Goal: Transaction & Acquisition: Purchase product/service

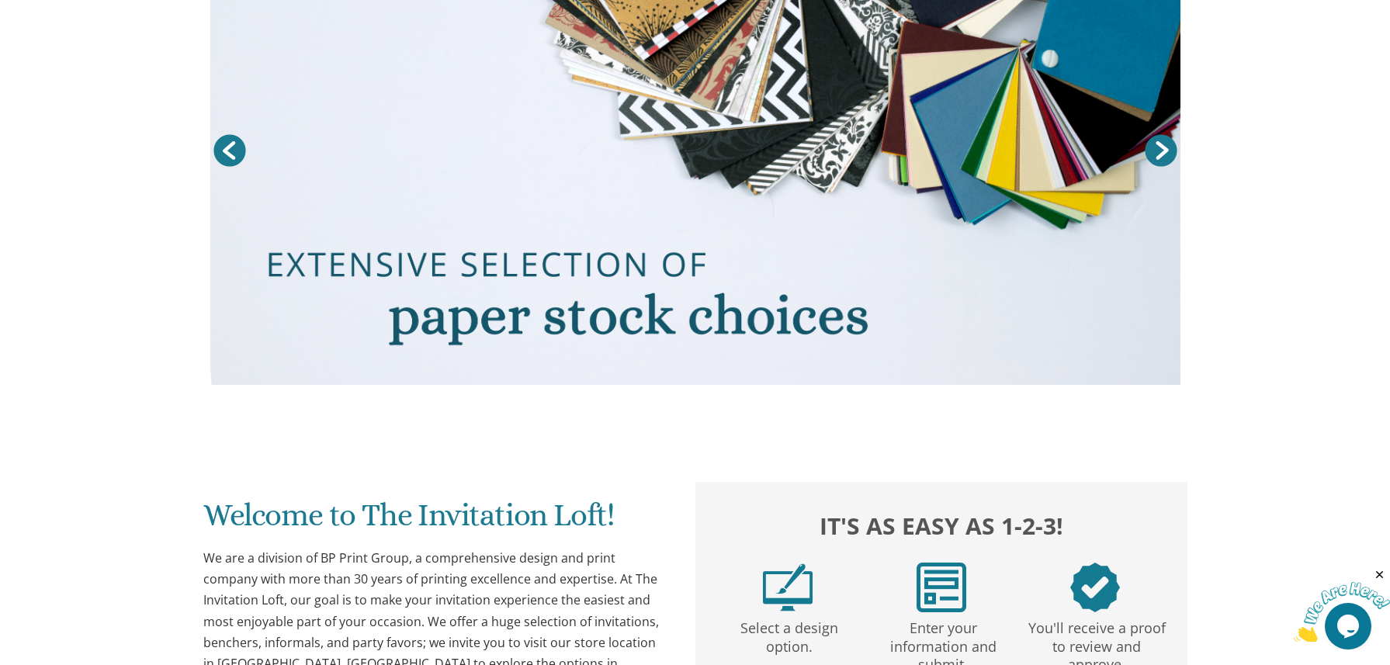
scroll to position [78, 0]
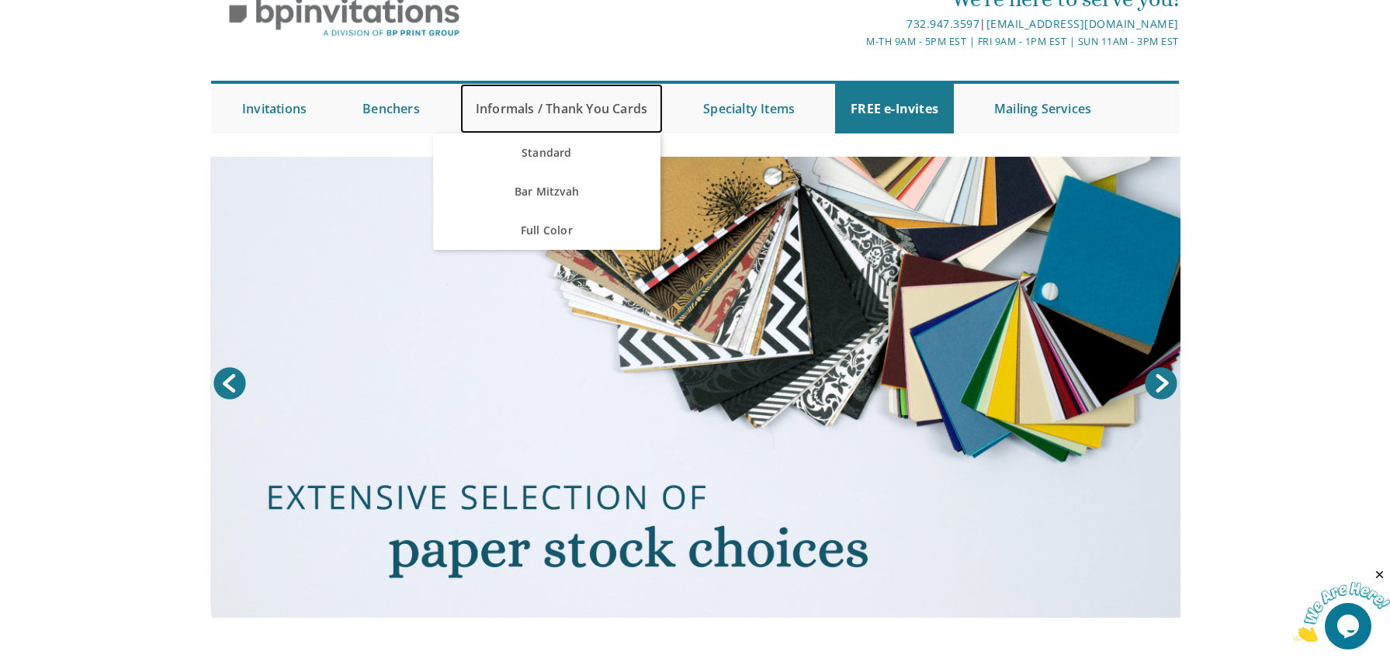
click at [611, 115] on link "Informals / Thank You Cards" at bounding box center [561, 109] width 203 height 50
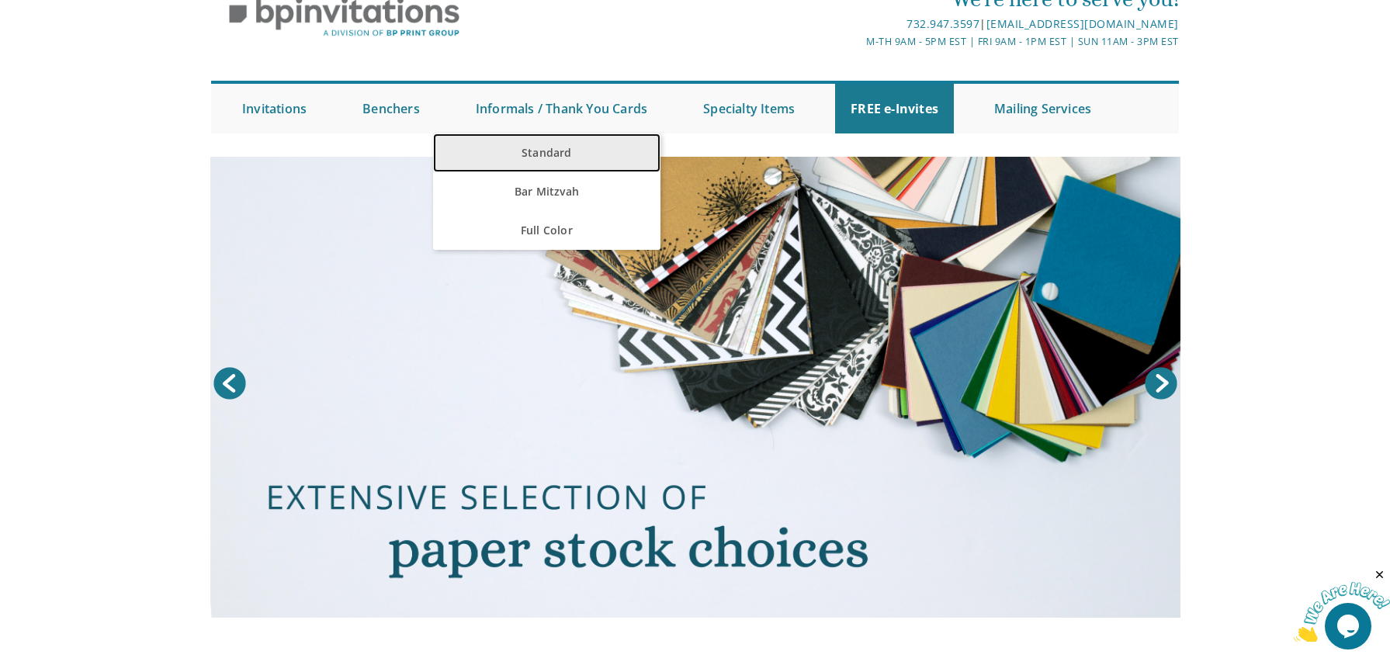
click at [560, 156] on link "Standard" at bounding box center [546, 152] width 227 height 39
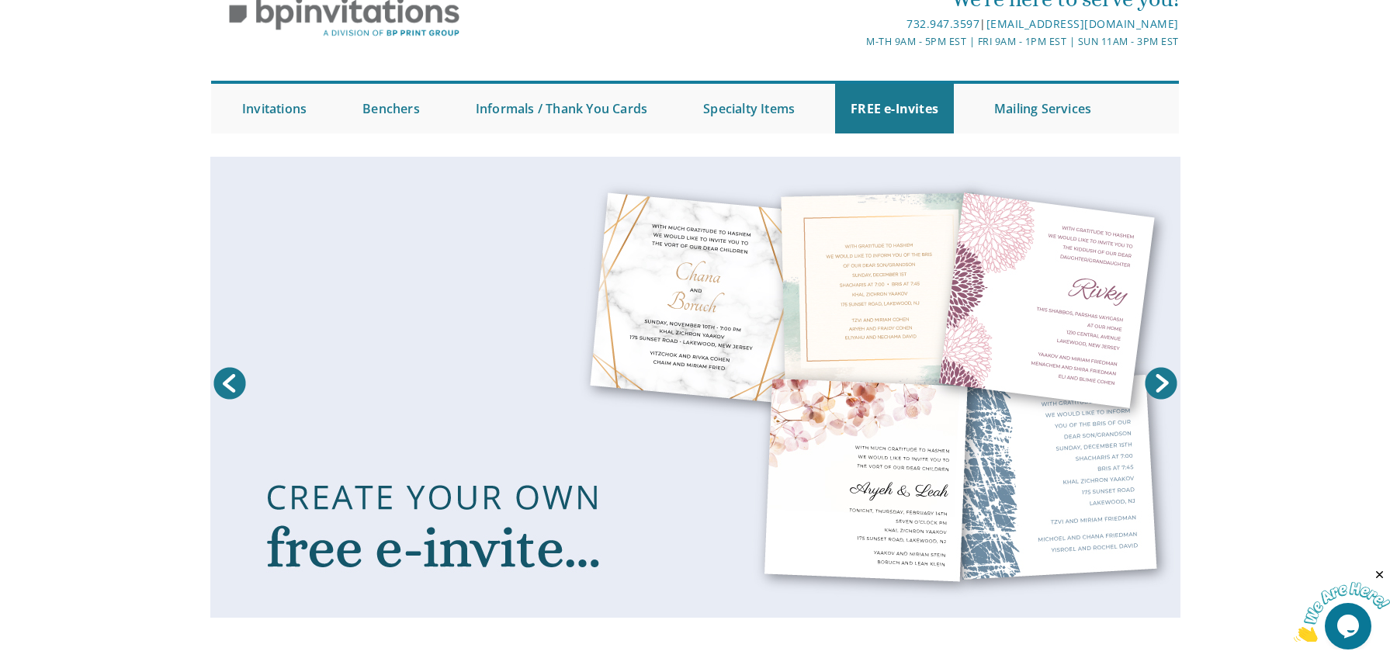
scroll to position [388, 0]
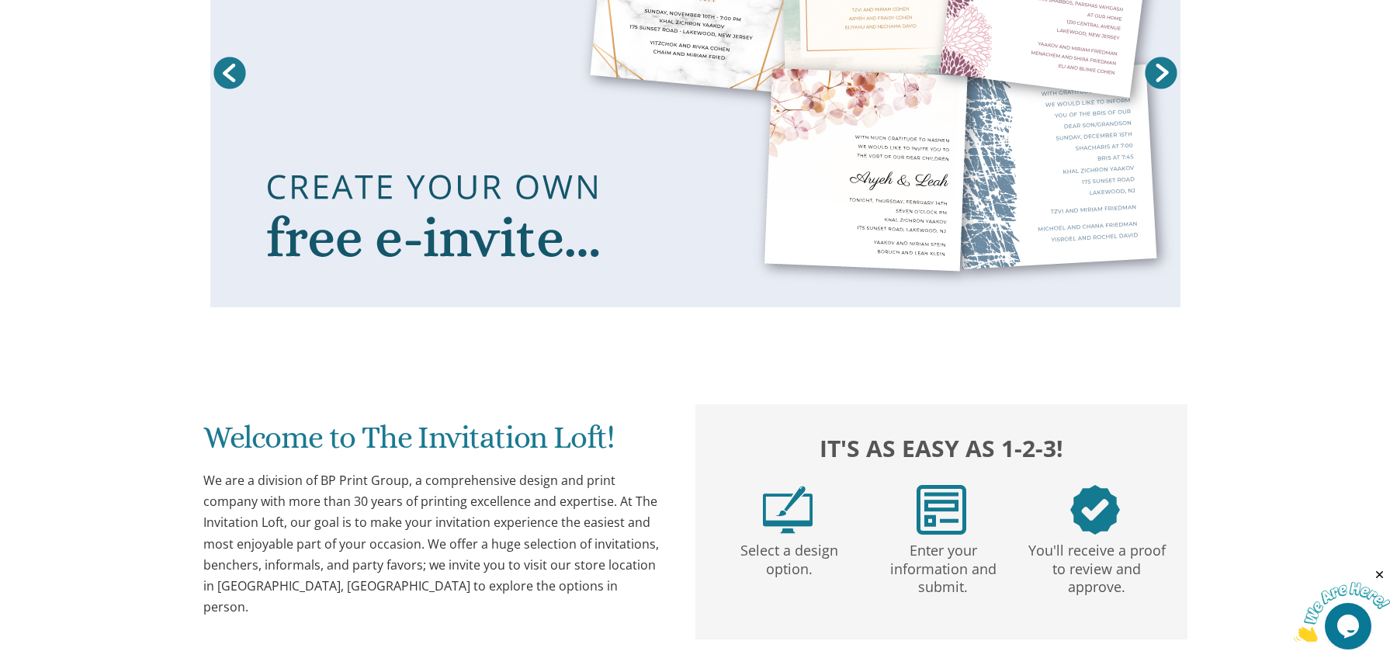
click at [935, 197] on link at bounding box center [695, 76] width 970 height 461
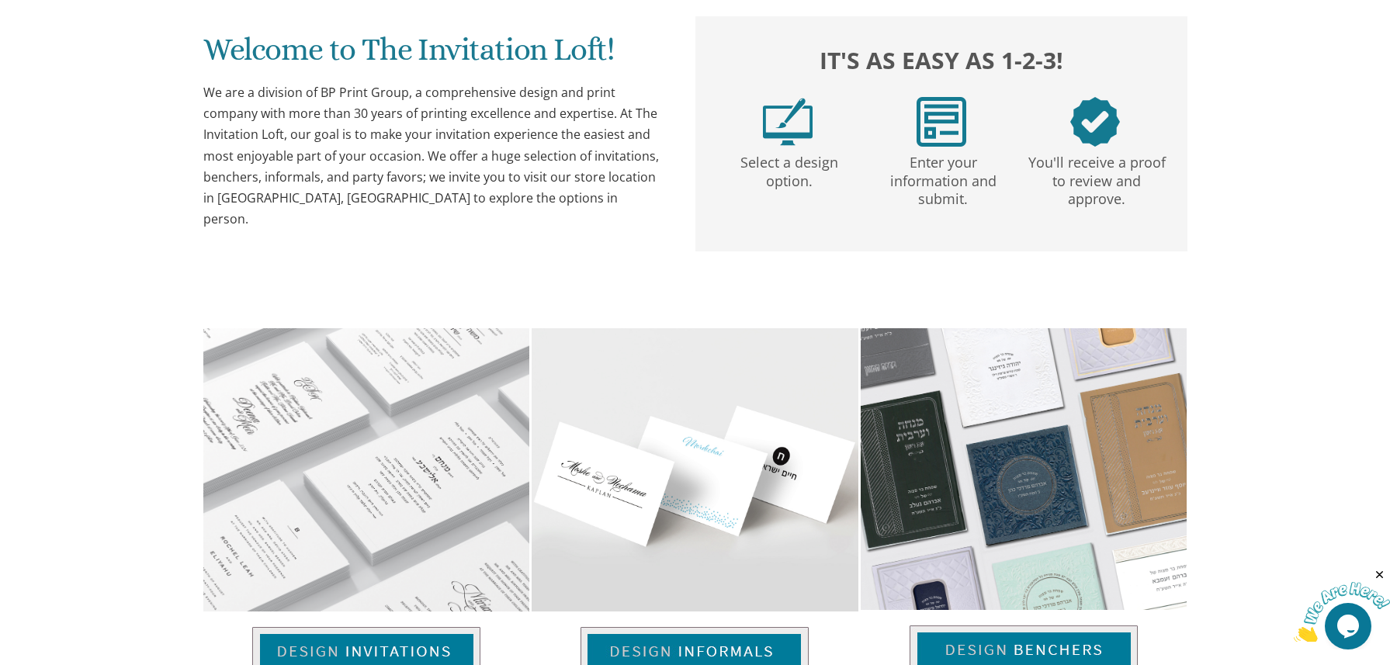
scroll to position [1009, 0]
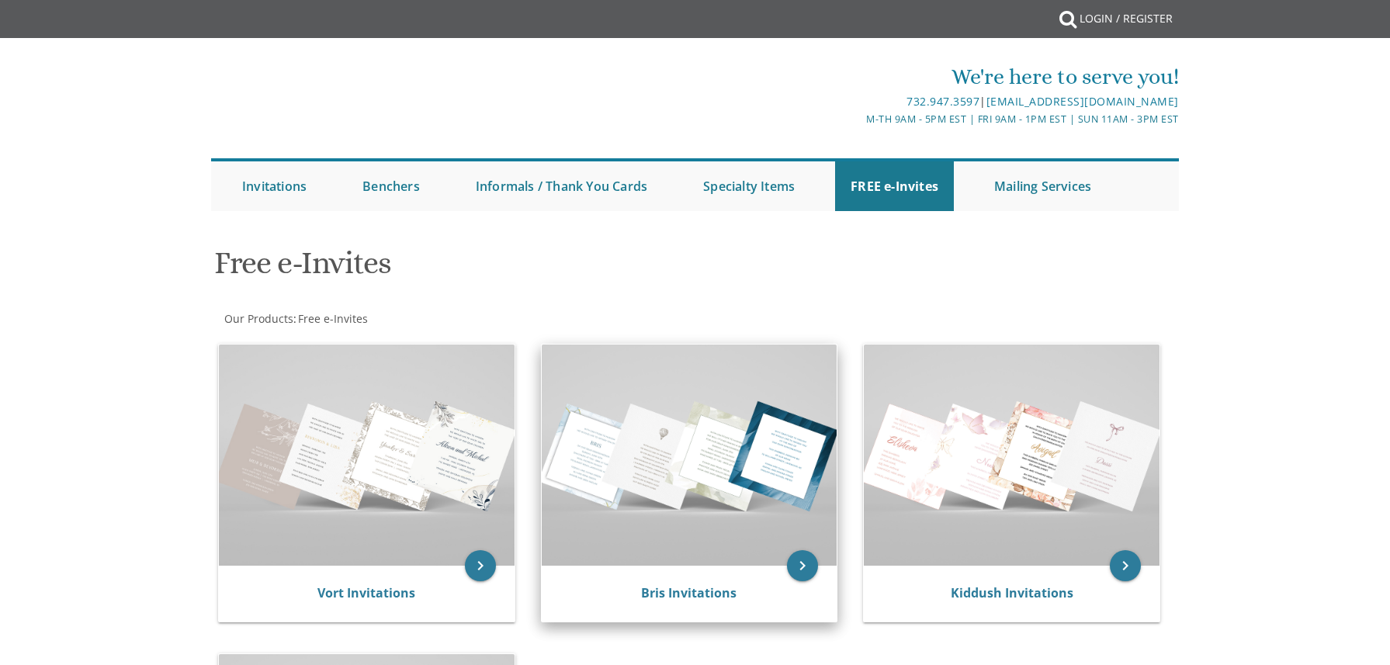
scroll to position [78, 0]
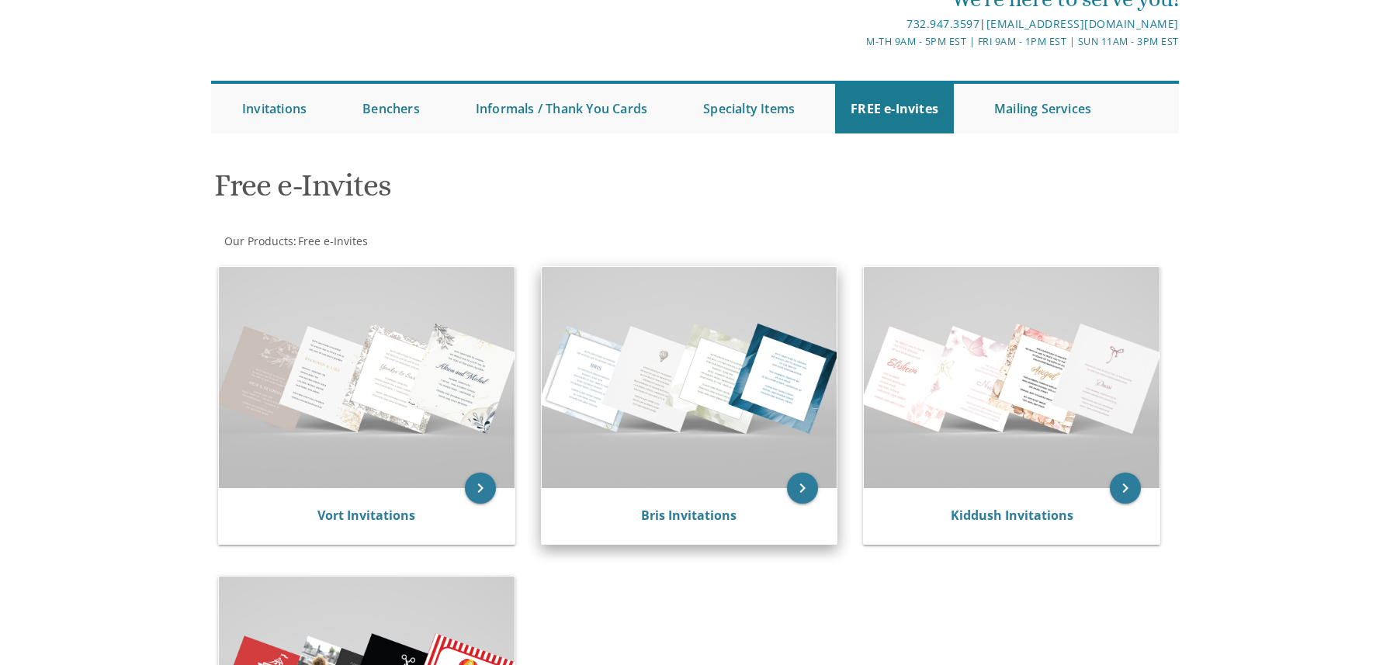
click at [704, 379] on img at bounding box center [690, 377] width 296 height 221
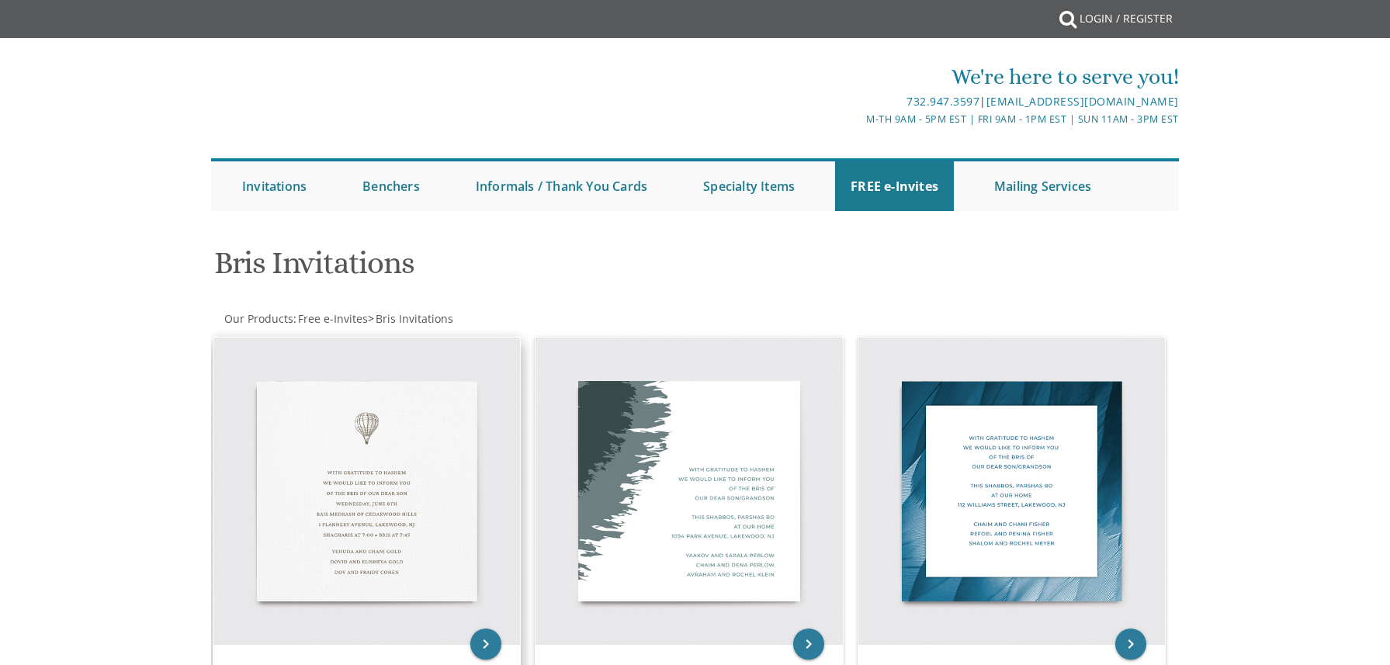
click at [430, 443] on img at bounding box center [366, 491] width 307 height 307
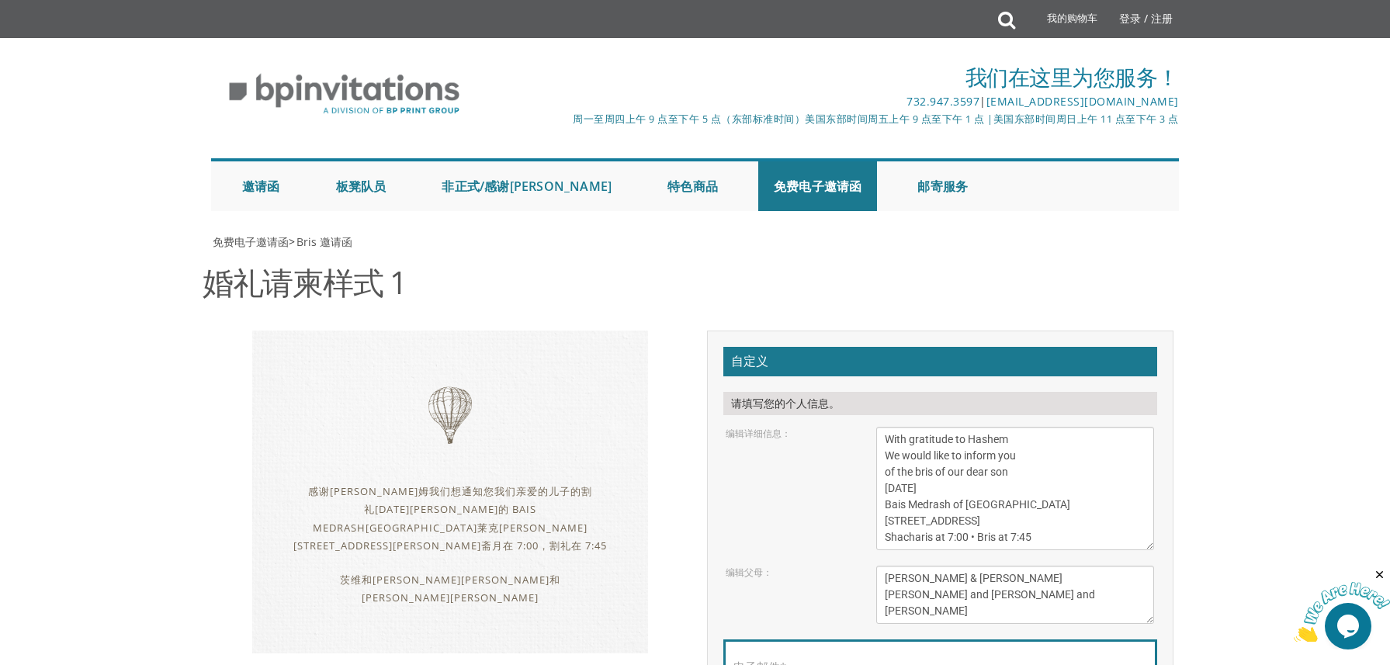
scroll to position [218, 0]
click at [1021, 427] on textarea "With gratitude to Hashem We would like to inform you of the bris of our dear so…" at bounding box center [1015, 488] width 278 height 123
click at [961, 639] on div "电子邮件*" at bounding box center [940, 670] width 434 height 62
click at [956, 664] on input "电子邮件*" at bounding box center [940, 675] width 414 height 19
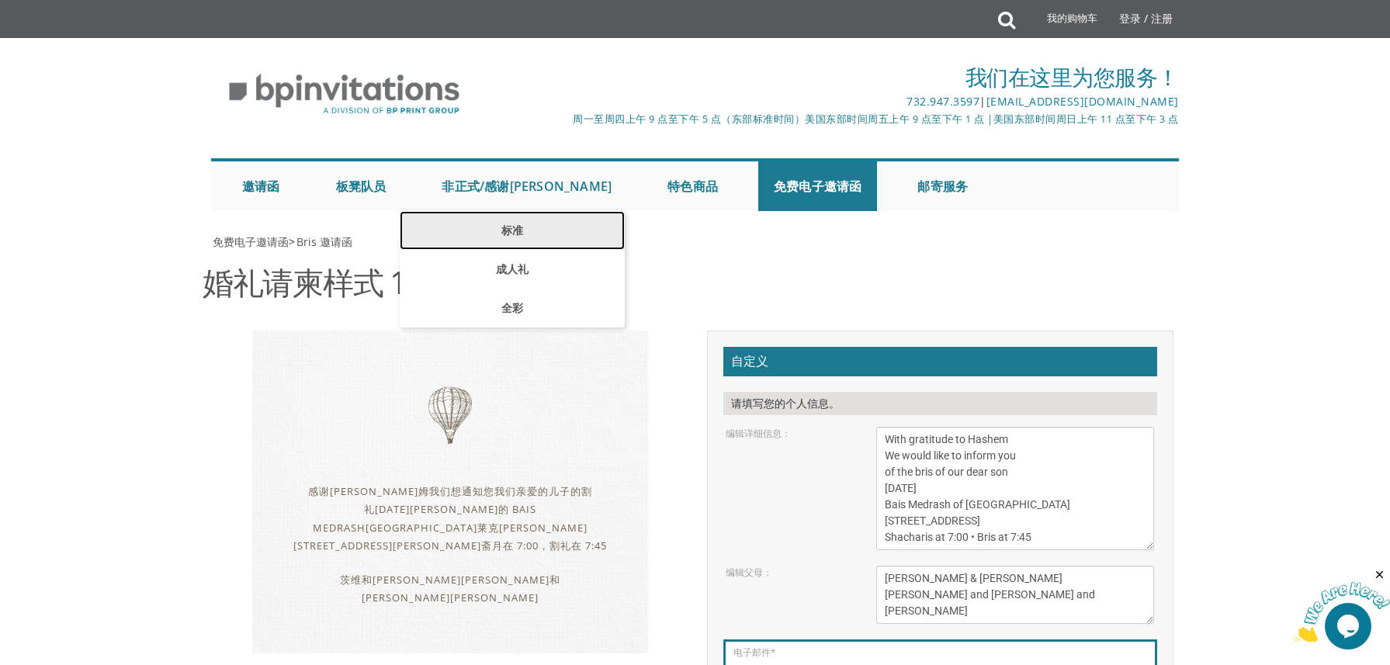
click at [501, 230] on font "标准" at bounding box center [512, 230] width 22 height 15
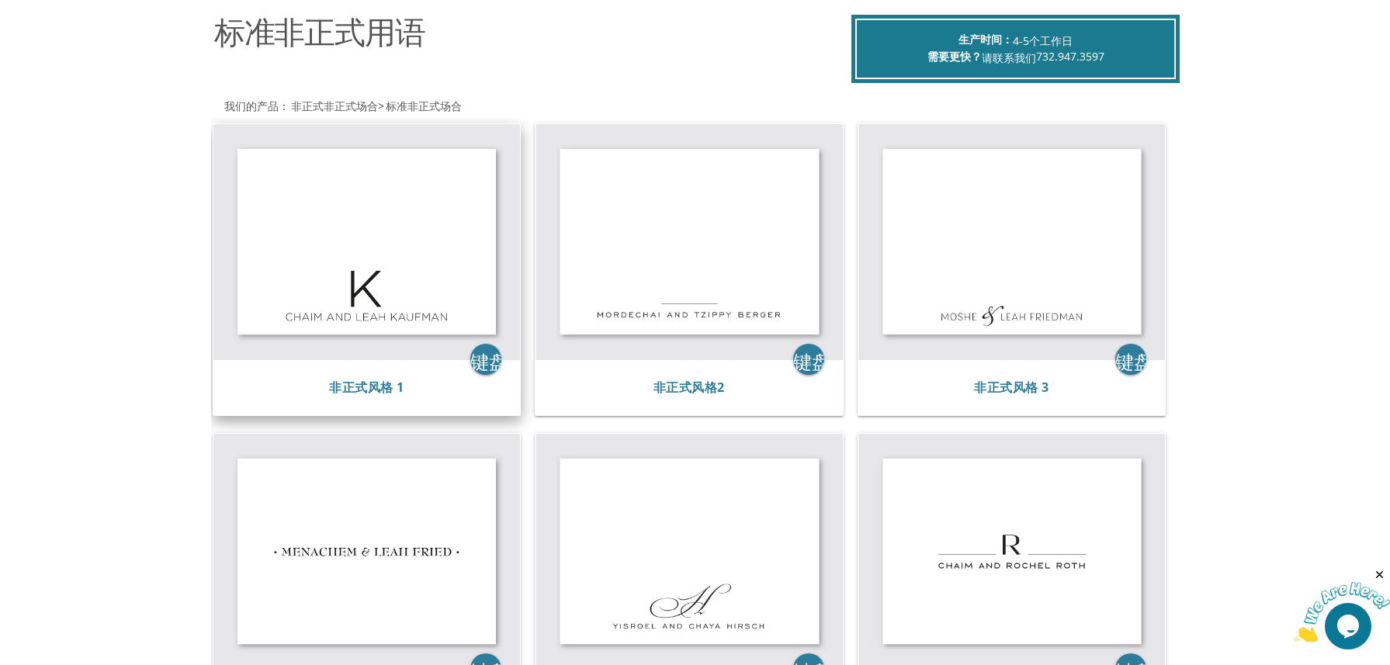
click at [415, 254] on img at bounding box center [366, 241] width 307 height 235
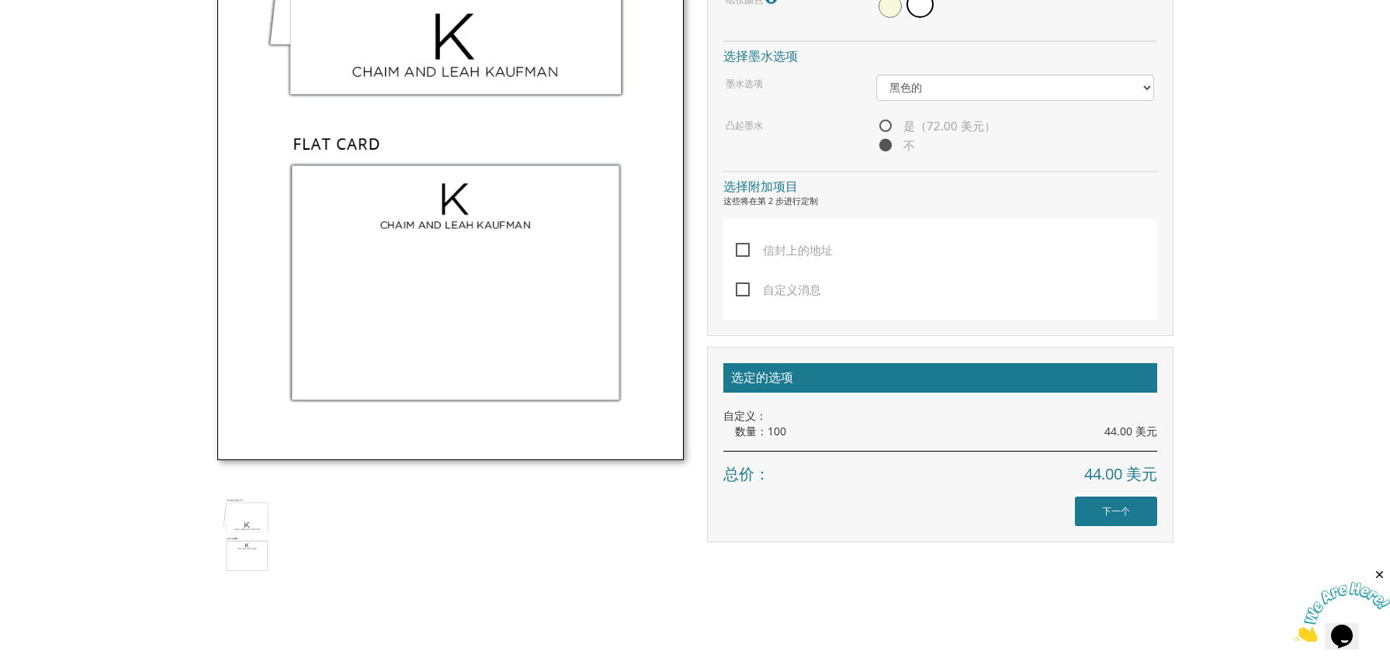
scroll to position [776, 0]
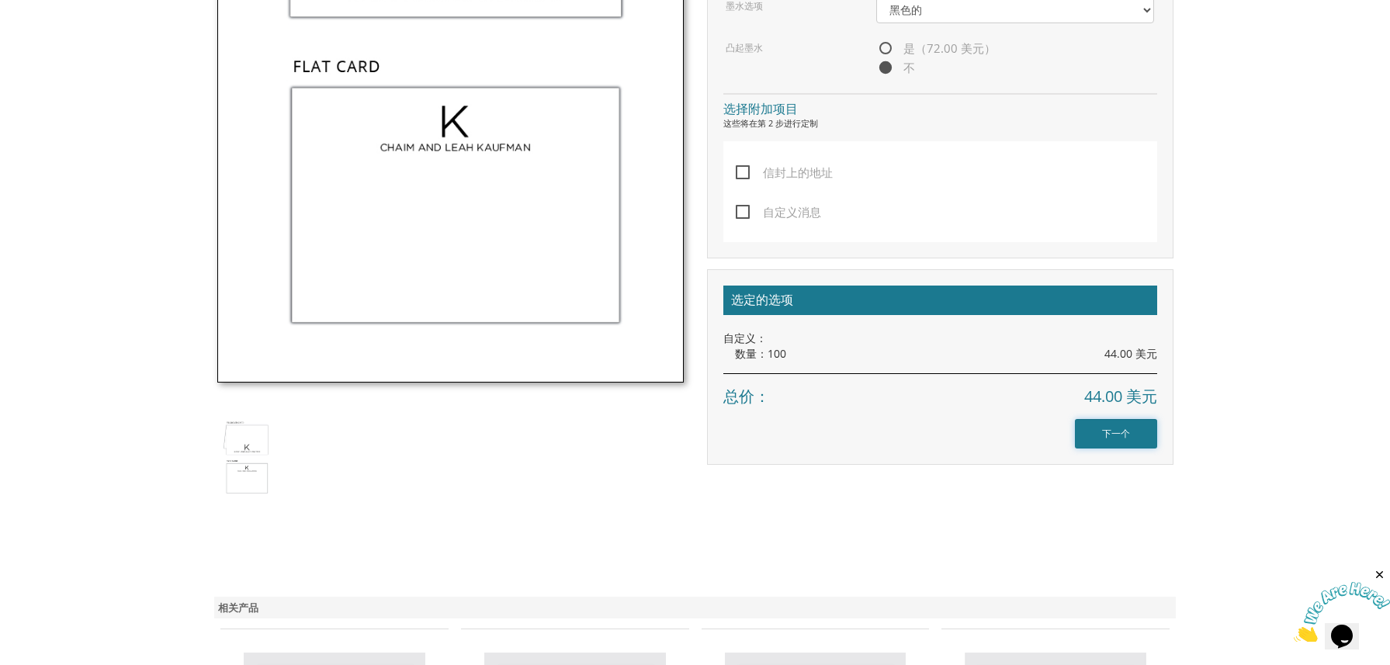
click at [1111, 439] on input "下一个" at bounding box center [1116, 433] width 82 height 29
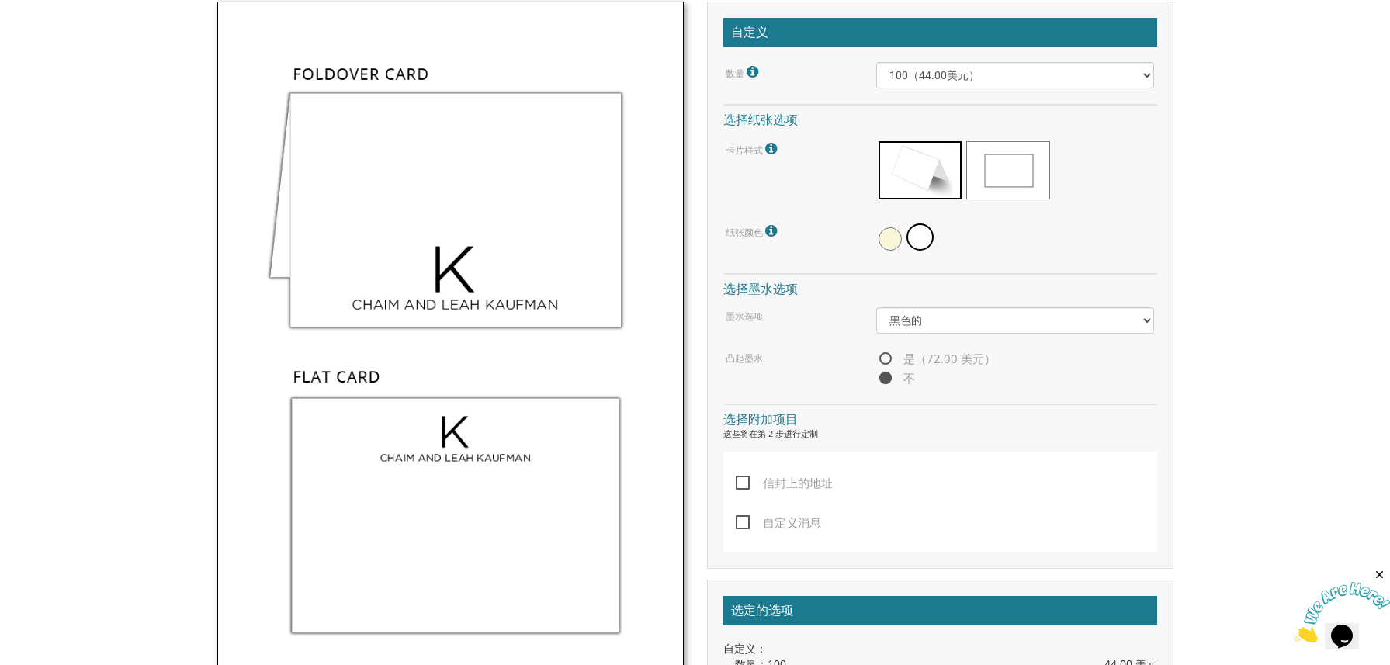
scroll to position [388, 0]
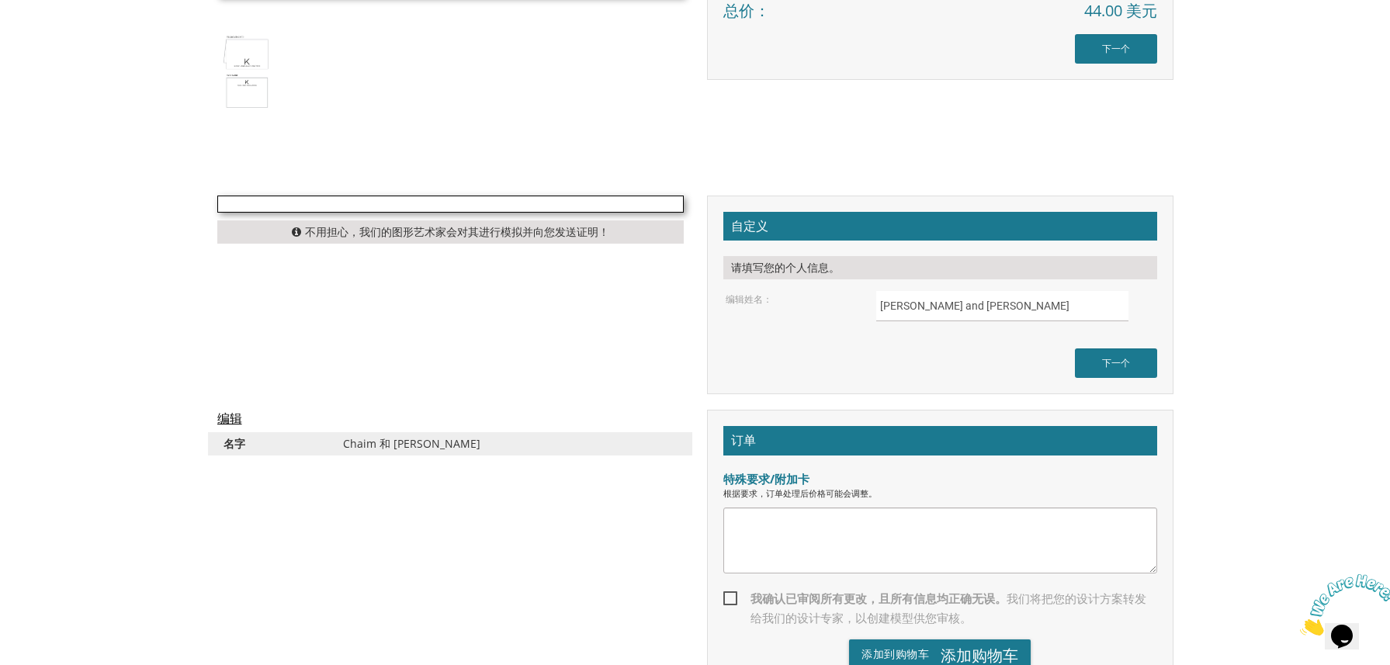
scroll to position [1397, 0]
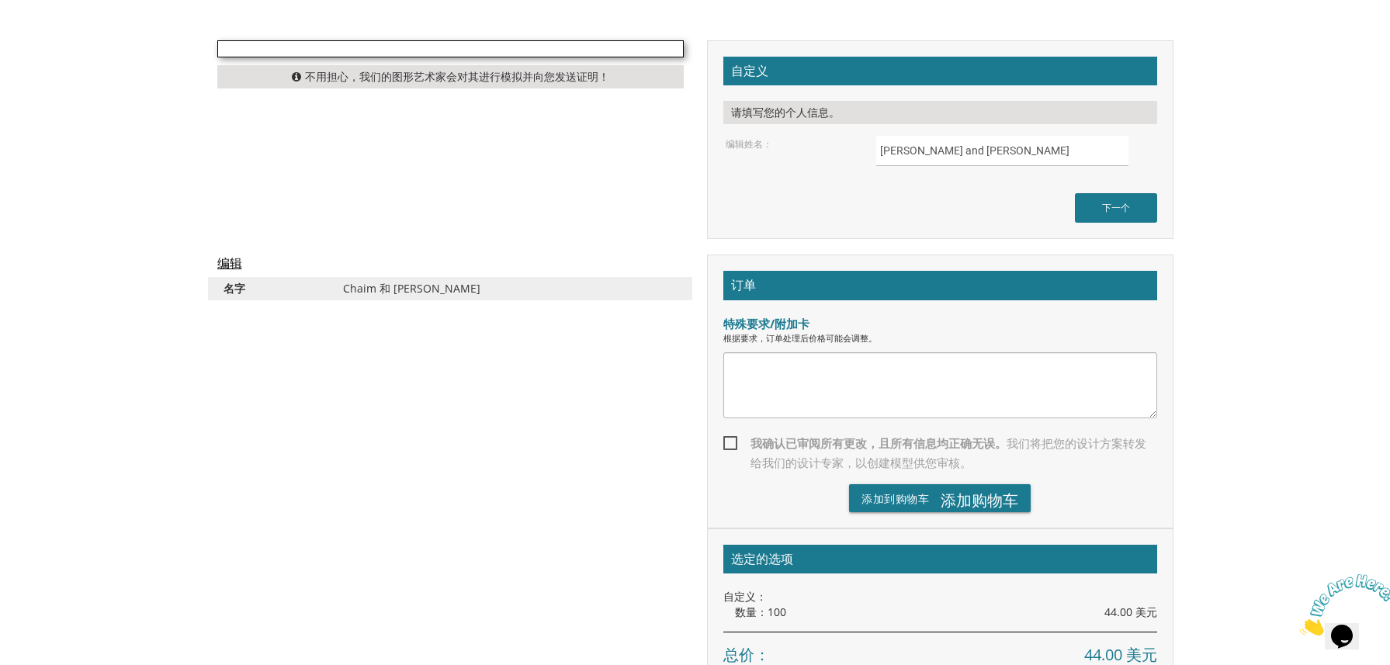
click at [802, 369] on textarea at bounding box center [940, 385] width 434 height 66
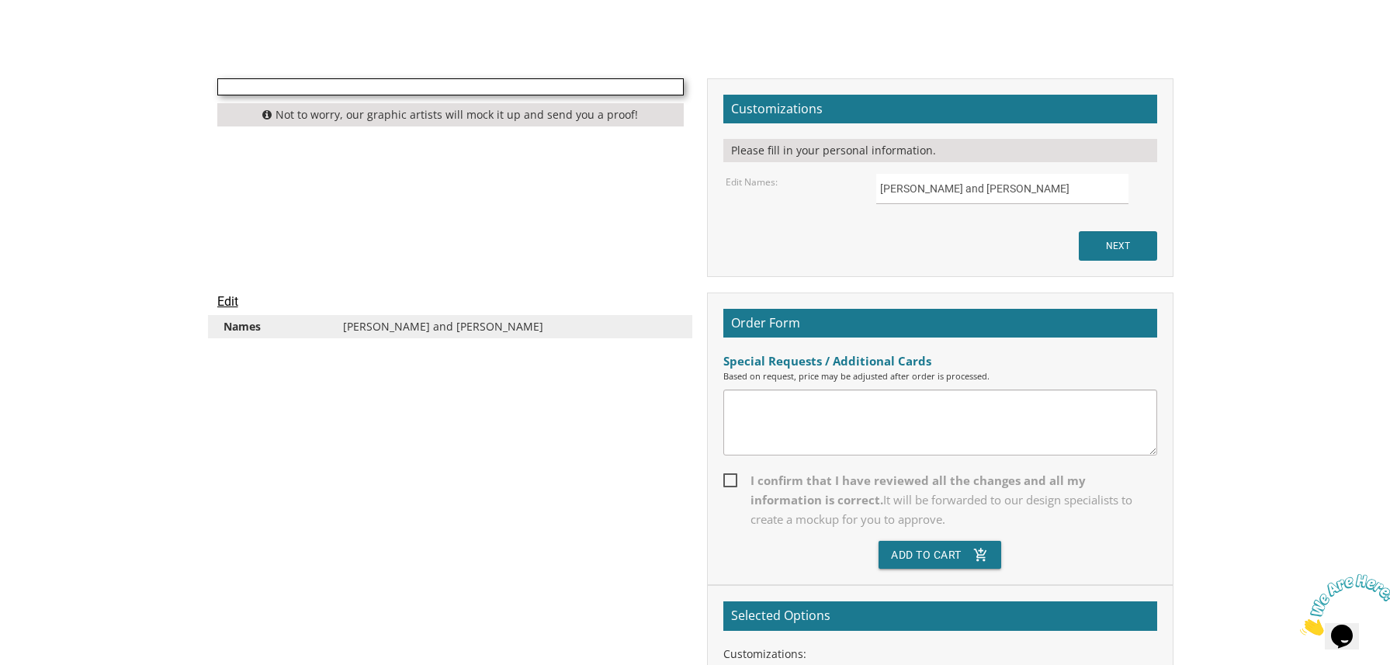
scroll to position [1602, 0]
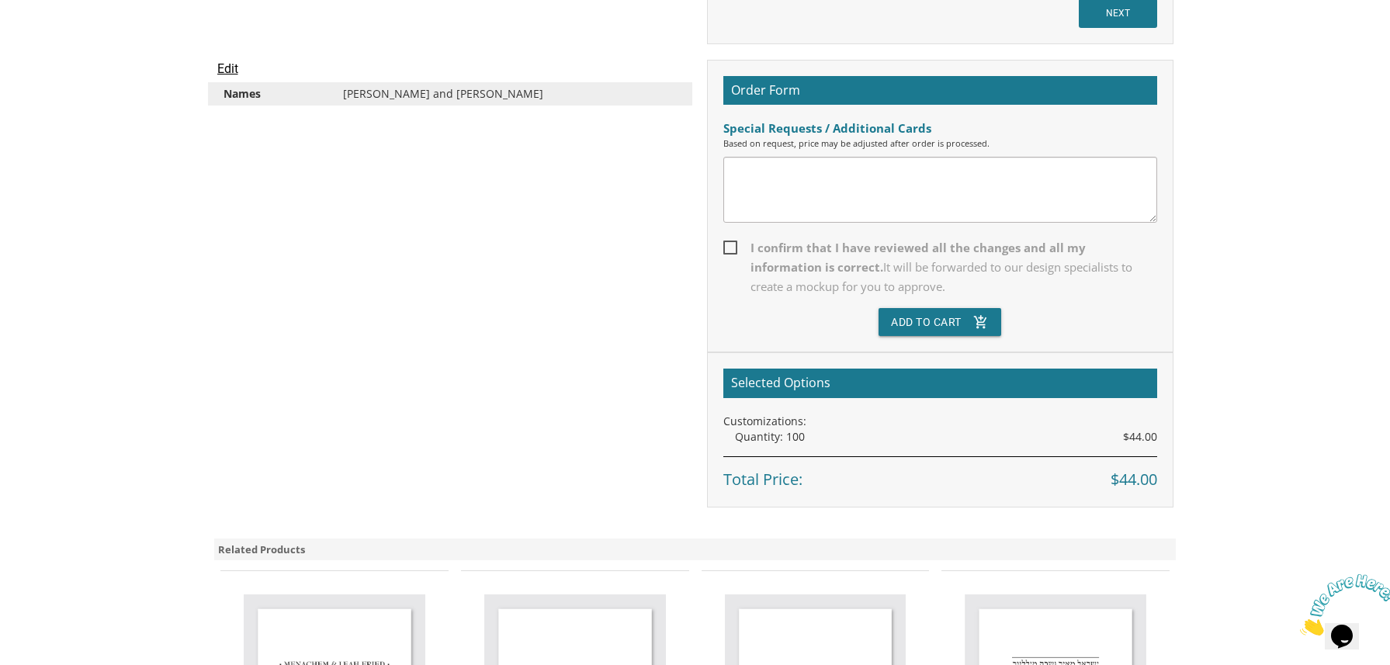
click at [729, 246] on span "I confirm that I have reviewed all the changes and all my information is correc…" at bounding box center [940, 267] width 434 height 58
click at [729, 246] on input "I confirm that I have reviewed all the changes and all my information is correc…" at bounding box center [728, 246] width 10 height 10
click at [732, 247] on span "I confirm that I have reviewed all the changes and all my information is correc…" at bounding box center [940, 267] width 434 height 58
click at [732, 247] on input "I confirm that I have reviewed all the changes and all my information is correc…" at bounding box center [728, 246] width 10 height 10
click at [826, 209] on textarea at bounding box center [940, 190] width 434 height 66
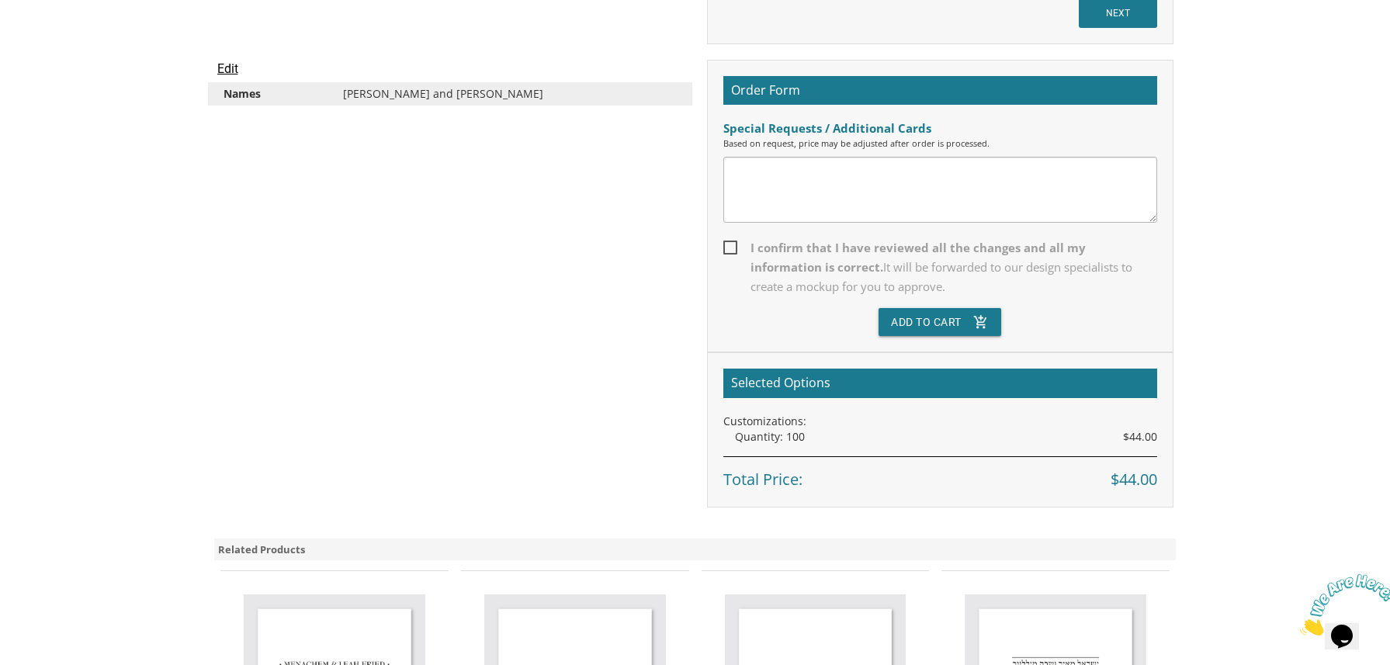
click at [912, 194] on textarea at bounding box center [940, 190] width 434 height 66
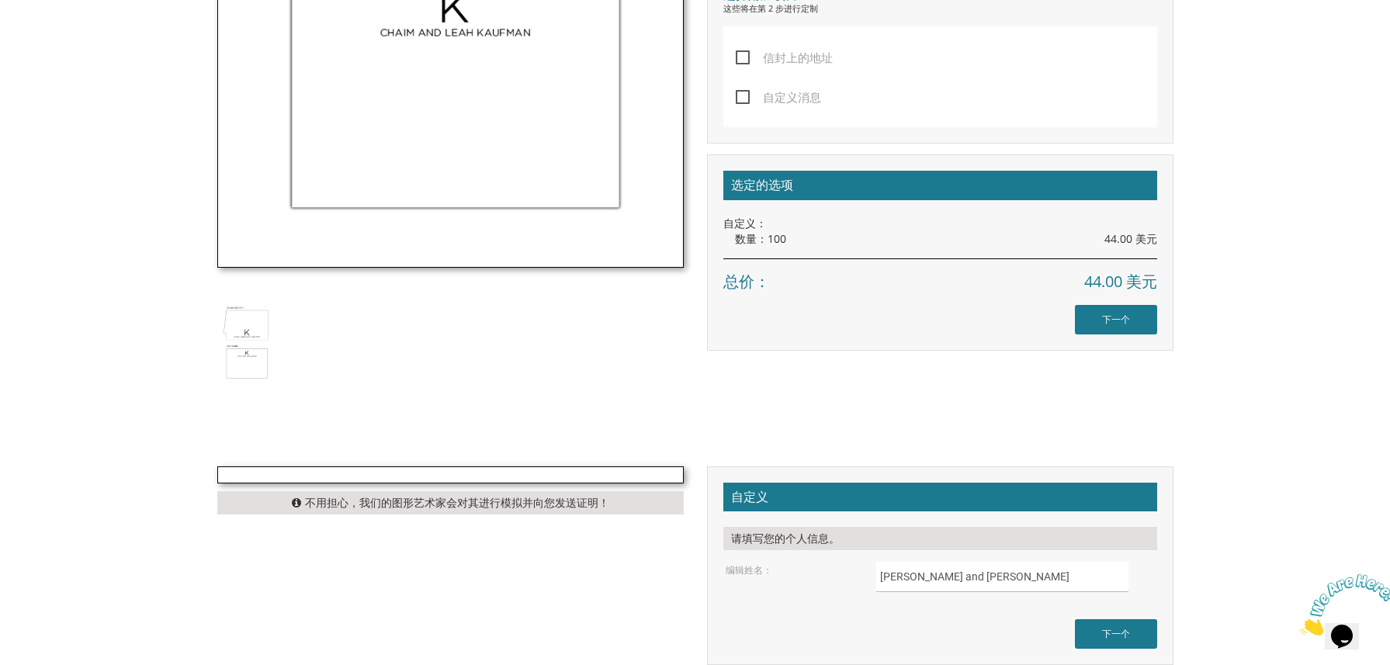
scroll to position [1359, 0]
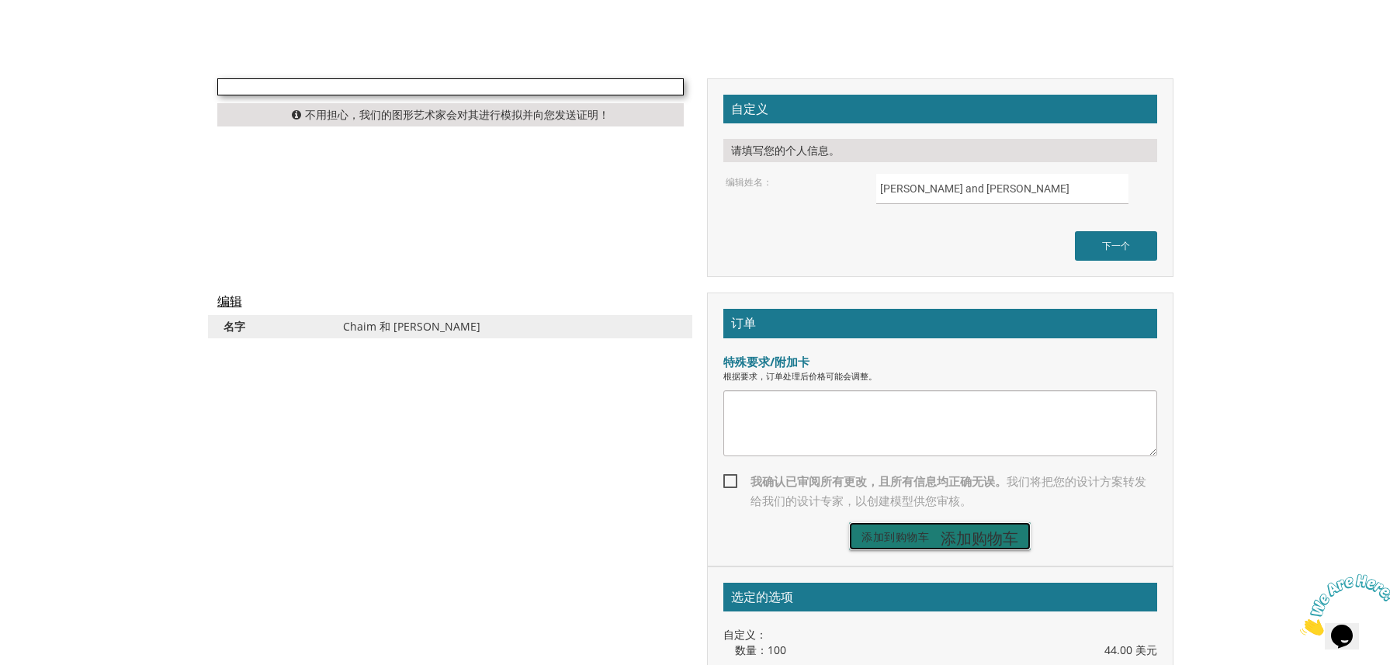
click at [941, 539] on font "添加购物车" at bounding box center [980, 538] width 78 height 21
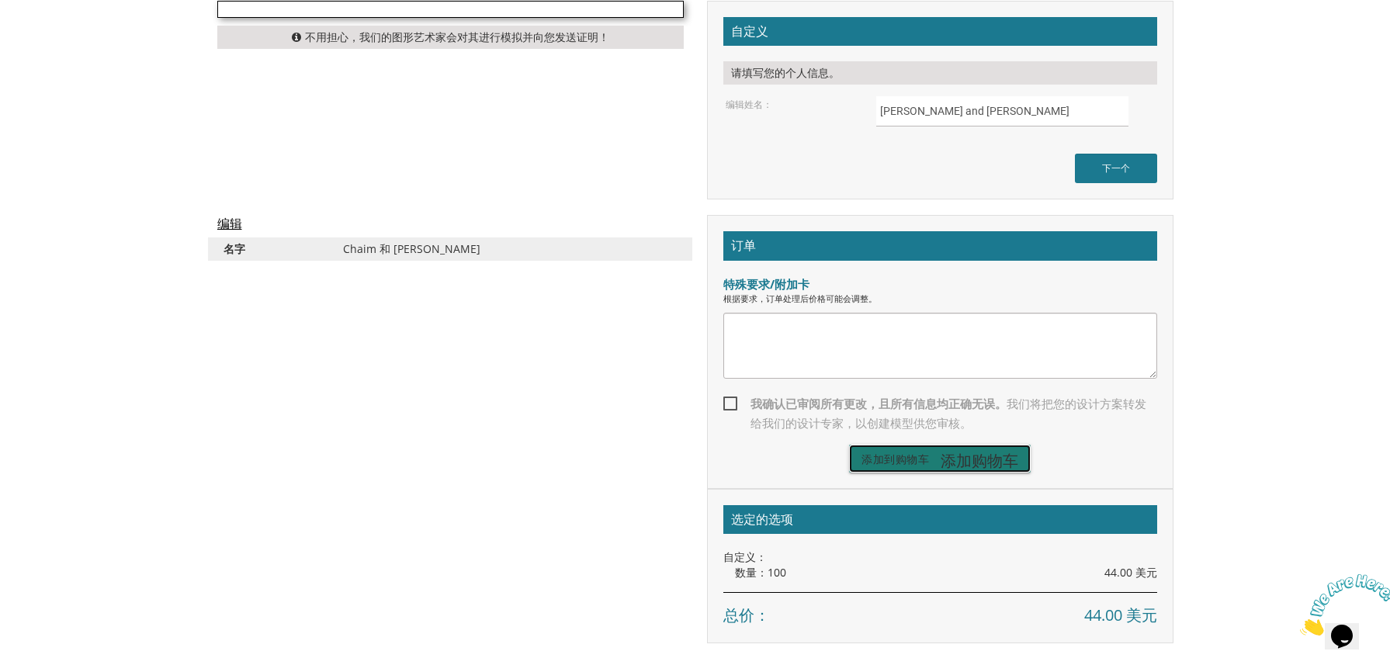
scroll to position [1514, 0]
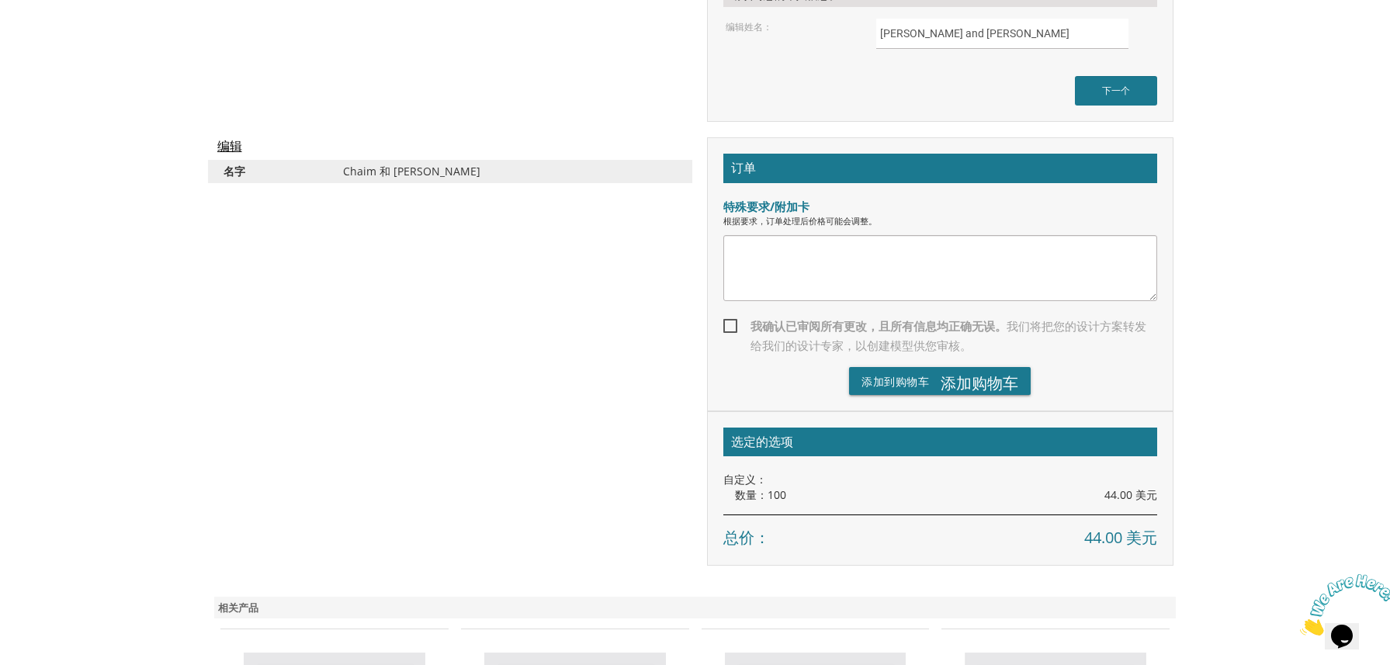
click at [724, 325] on span "我确认已审阅所有更改，且所有信息均正确无误。 我们将把您的设计方案转发给我们的设计专家，以创建模型供您审核。" at bounding box center [940, 336] width 434 height 39
click at [724, 325] on input "我确认已审阅所有更改，且所有信息均正确无误。 我们将把您的设计方案转发给我们的设计专家，以创建模型供您审核。" at bounding box center [728, 325] width 10 height 10
checkbox input "true"
click at [941, 386] on font "添加购物车" at bounding box center [980, 382] width 78 height 21
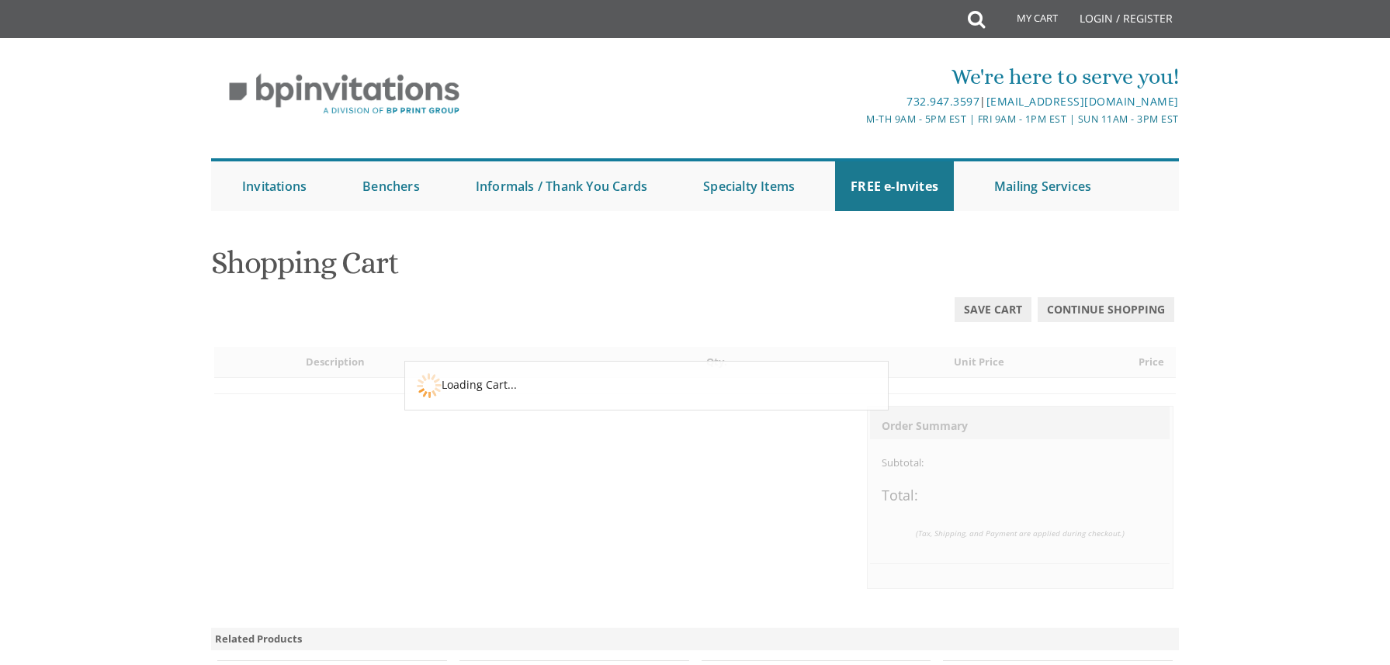
click at [1367, 255] on body "My Cart Total: View Cart Item(s) Submit My Cart Total: View Cart Item(s) Login …" at bounding box center [695, 599] width 1390 height 1199
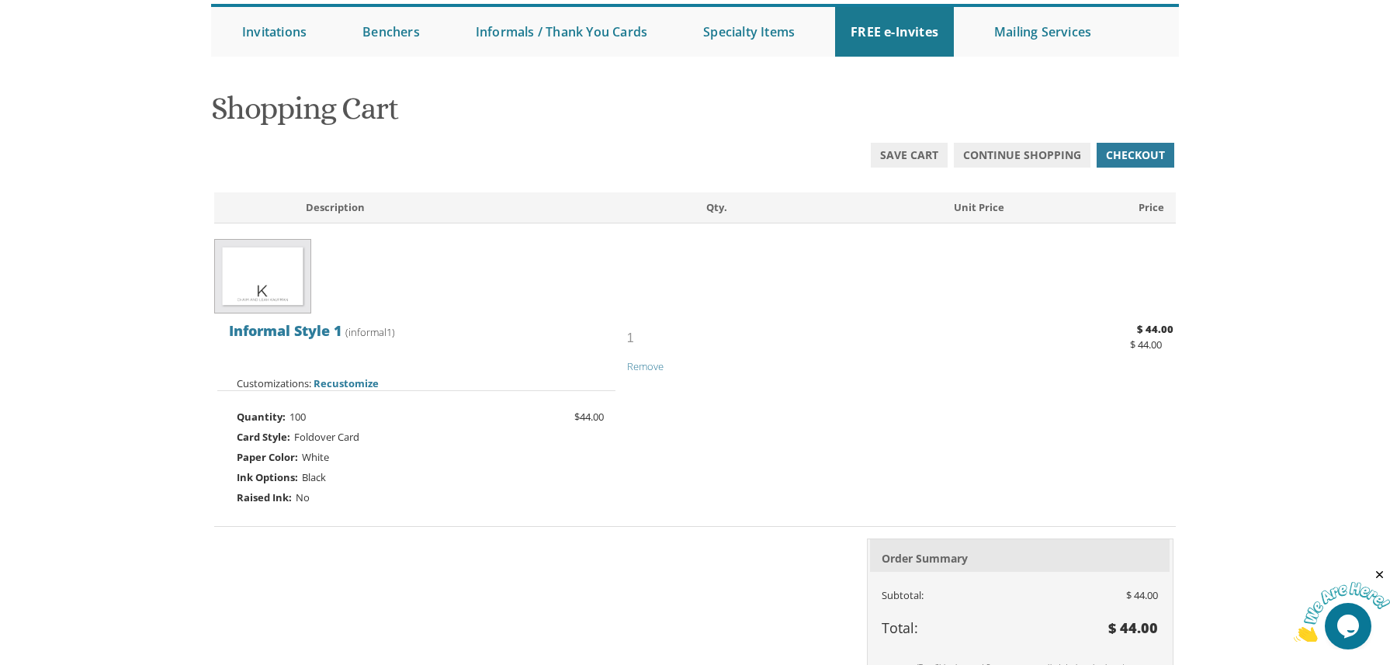
scroll to position [388, 0]
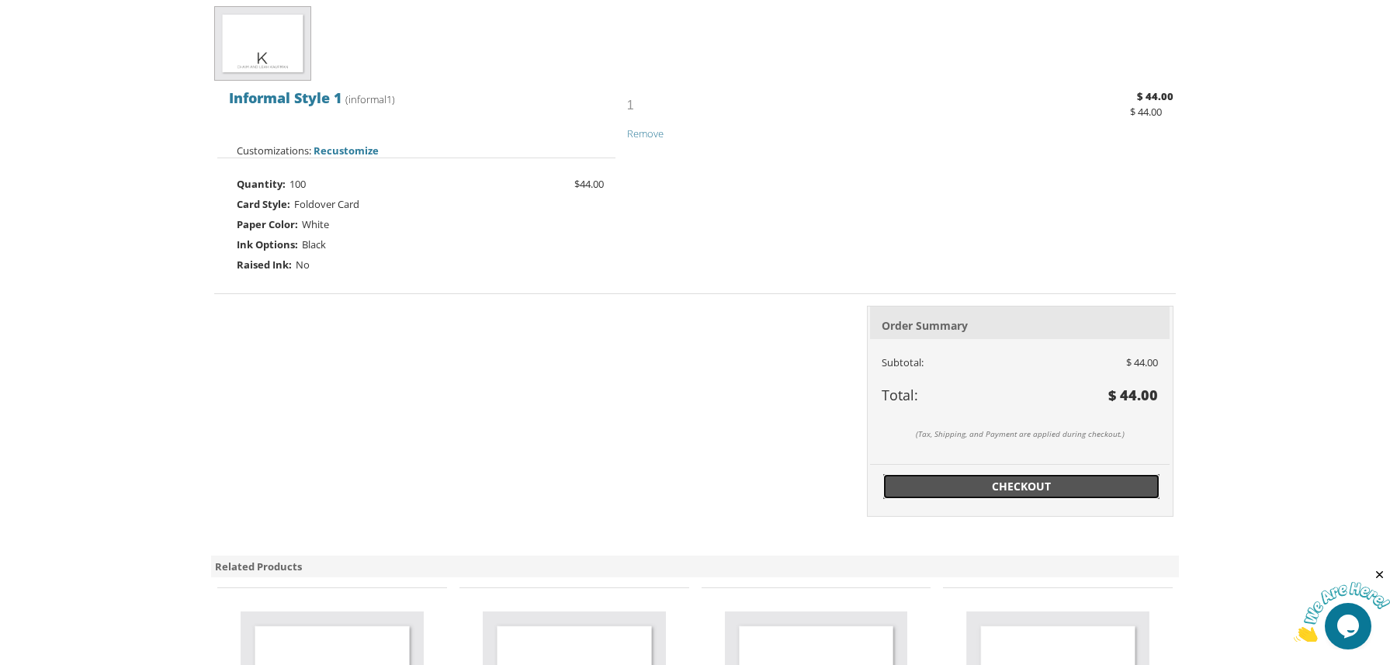
click at [1064, 489] on span "Checkout" at bounding box center [1021, 487] width 258 height 16
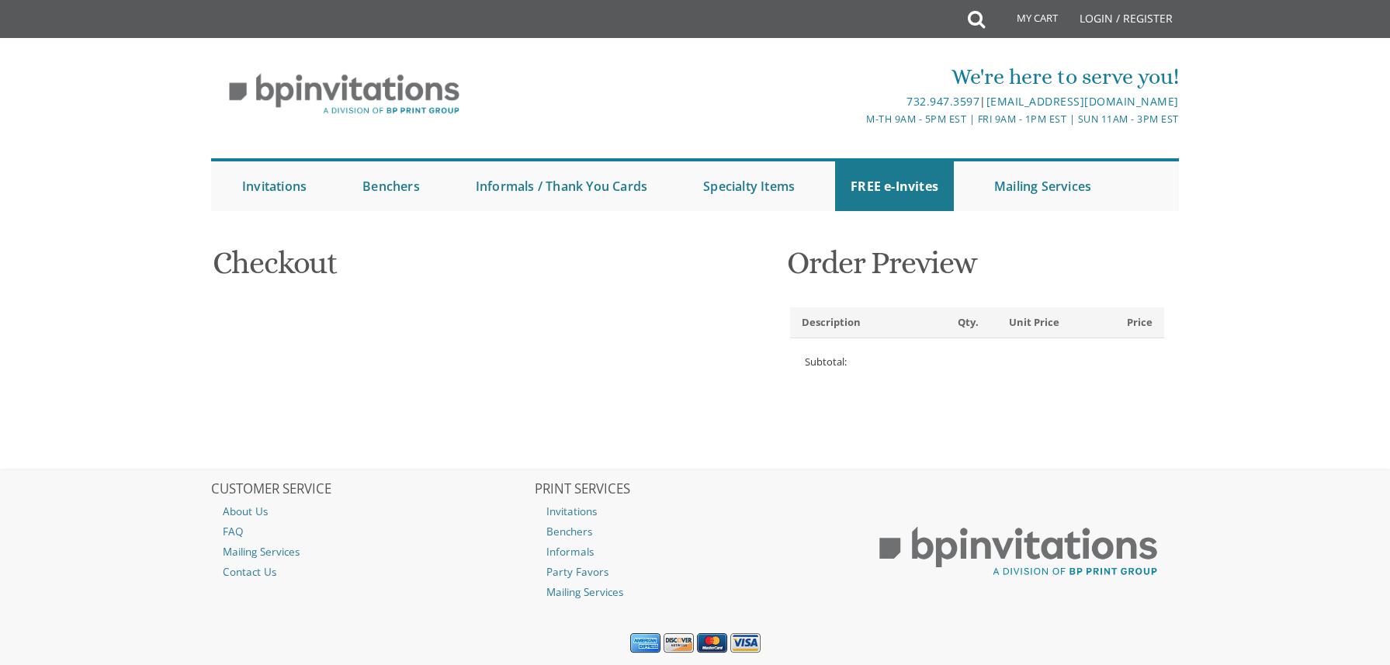
click at [1353, 161] on div "We're here to serve you! 732.947.3597 | [EMAIL_ADDRESS][DOMAIN_NAME] M-Th 9am -…" at bounding box center [695, 132] width 1390 height 173
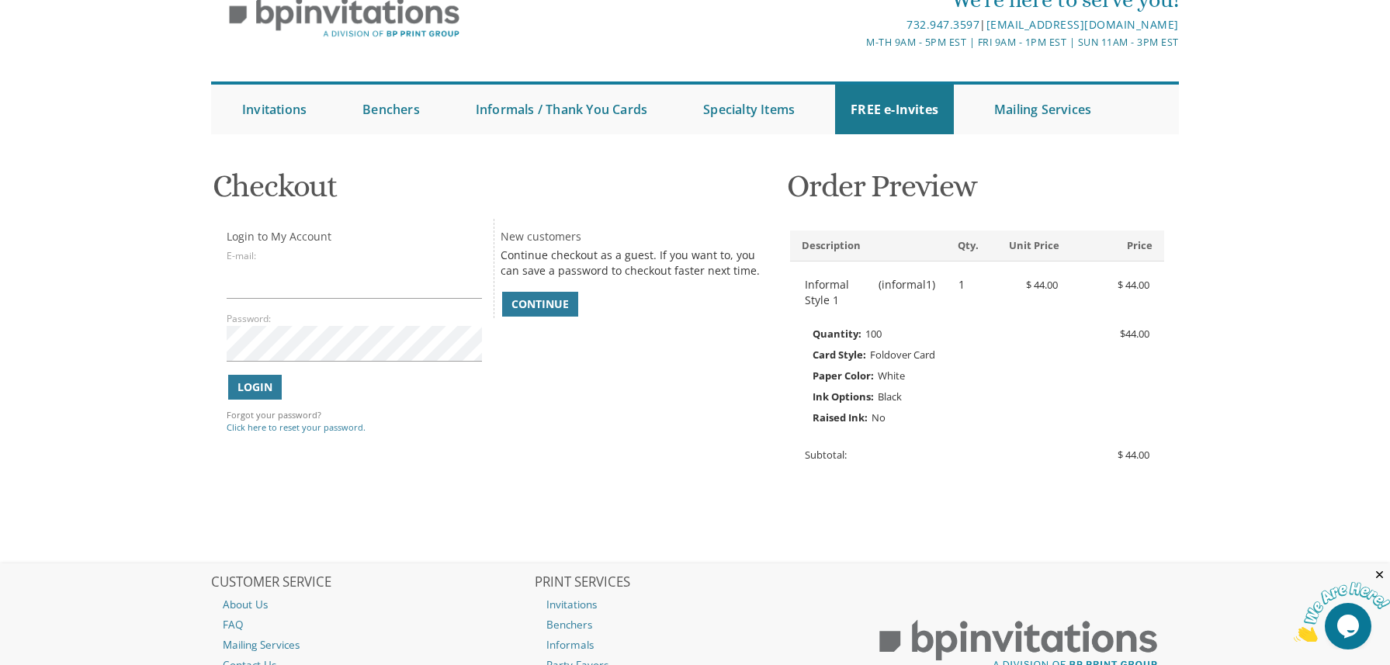
scroll to position [155, 0]
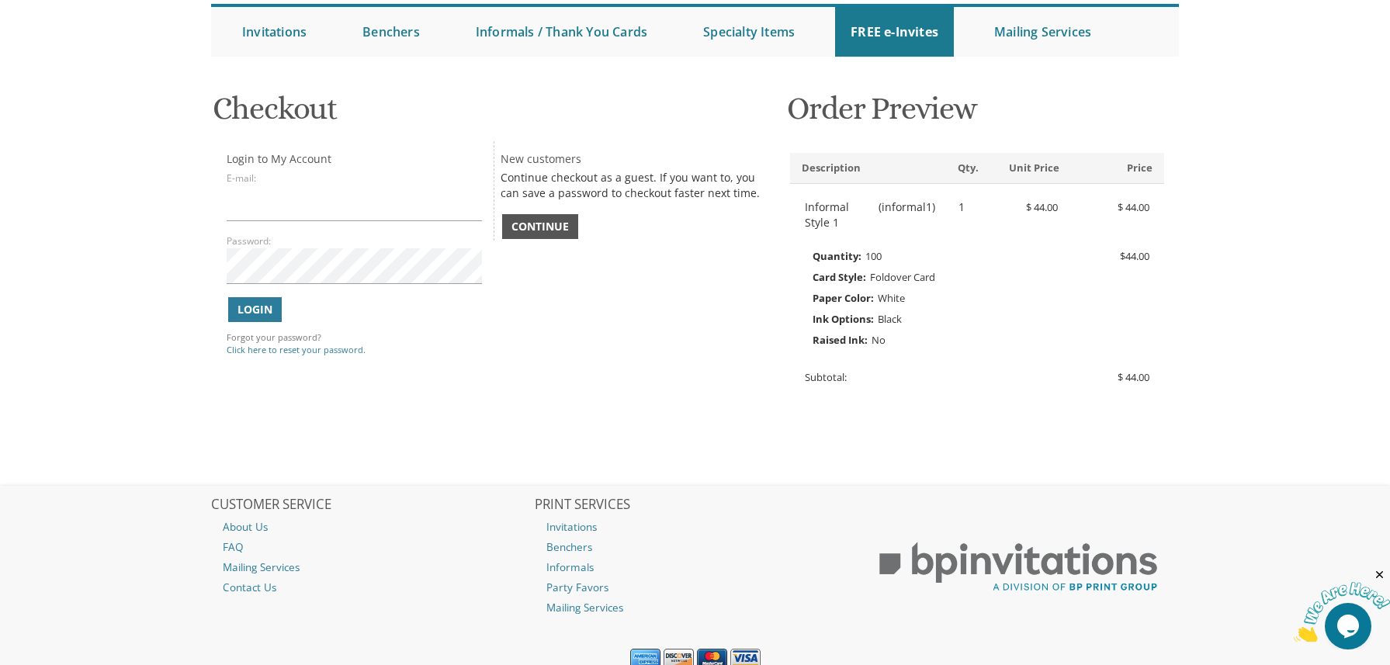
click at [569, 235] on link "Continue" at bounding box center [540, 226] width 76 height 25
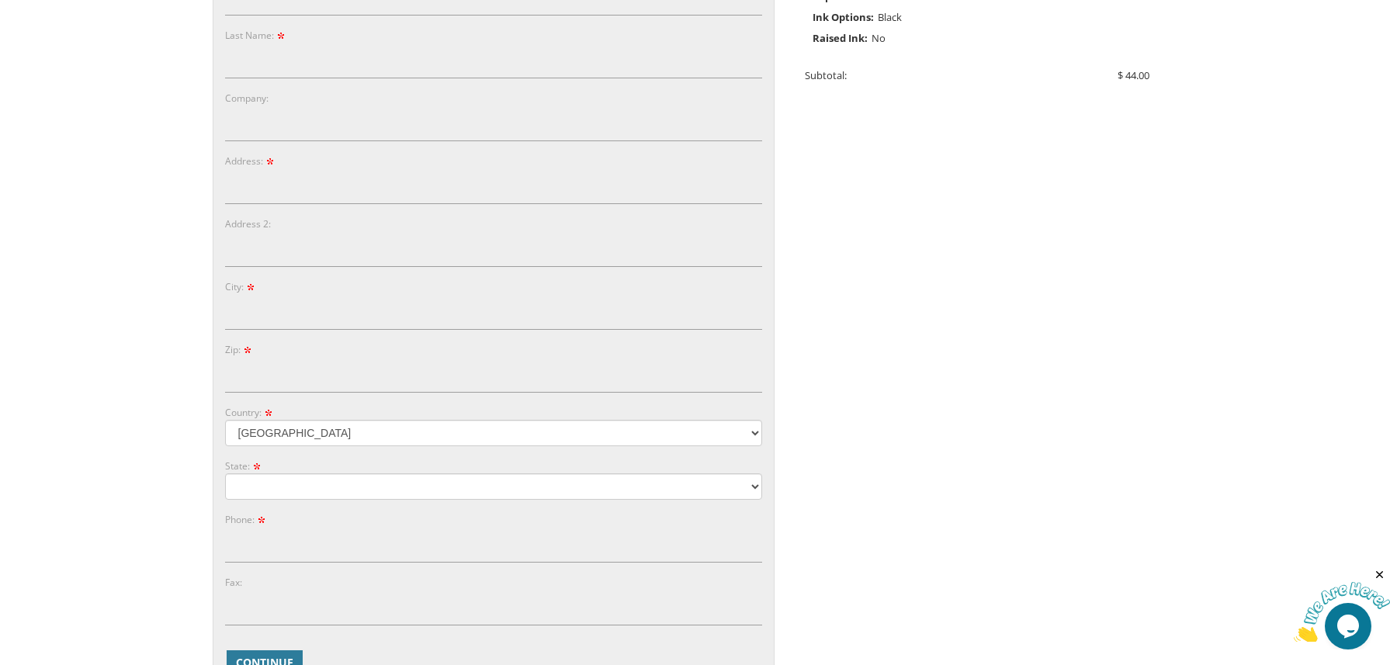
scroll to position [224, 0]
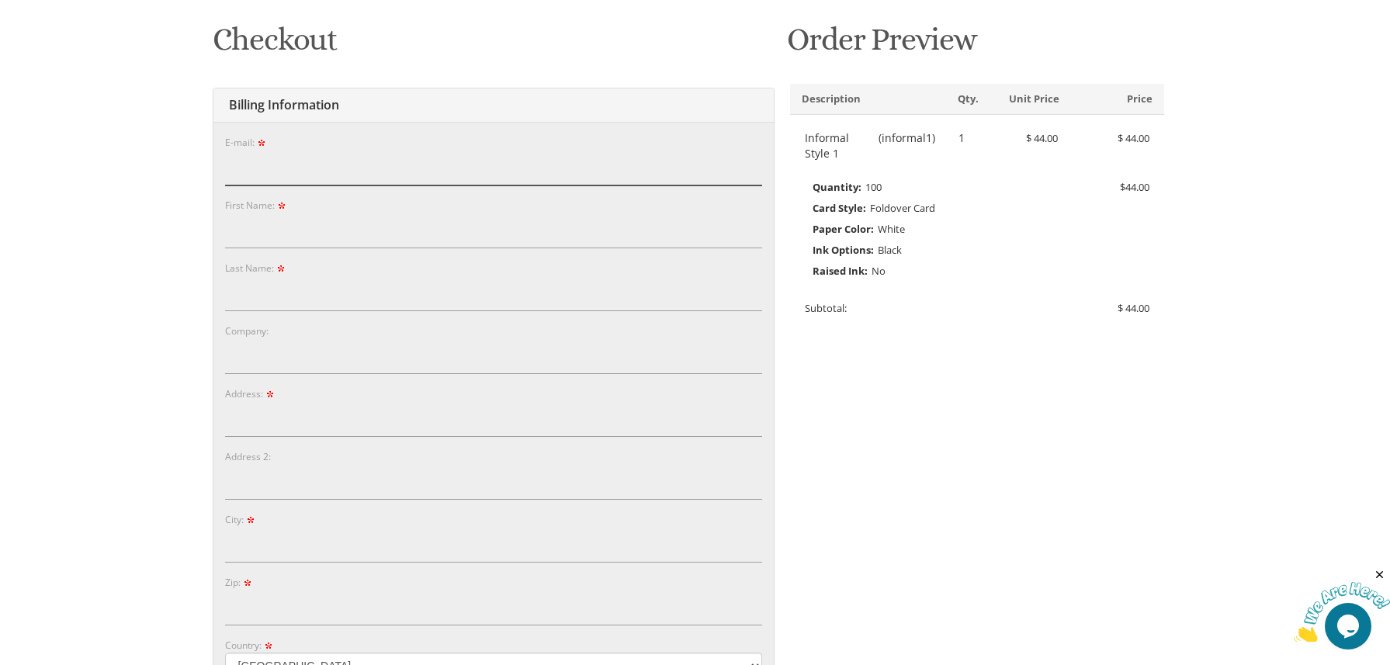
click at [313, 169] on input "E-mail:" at bounding box center [493, 168] width 537 height 36
type input "[EMAIL_ADDRESS]"
type input "SAKFAJ"
type input "ASFK"
type input "1234 AVCEG"
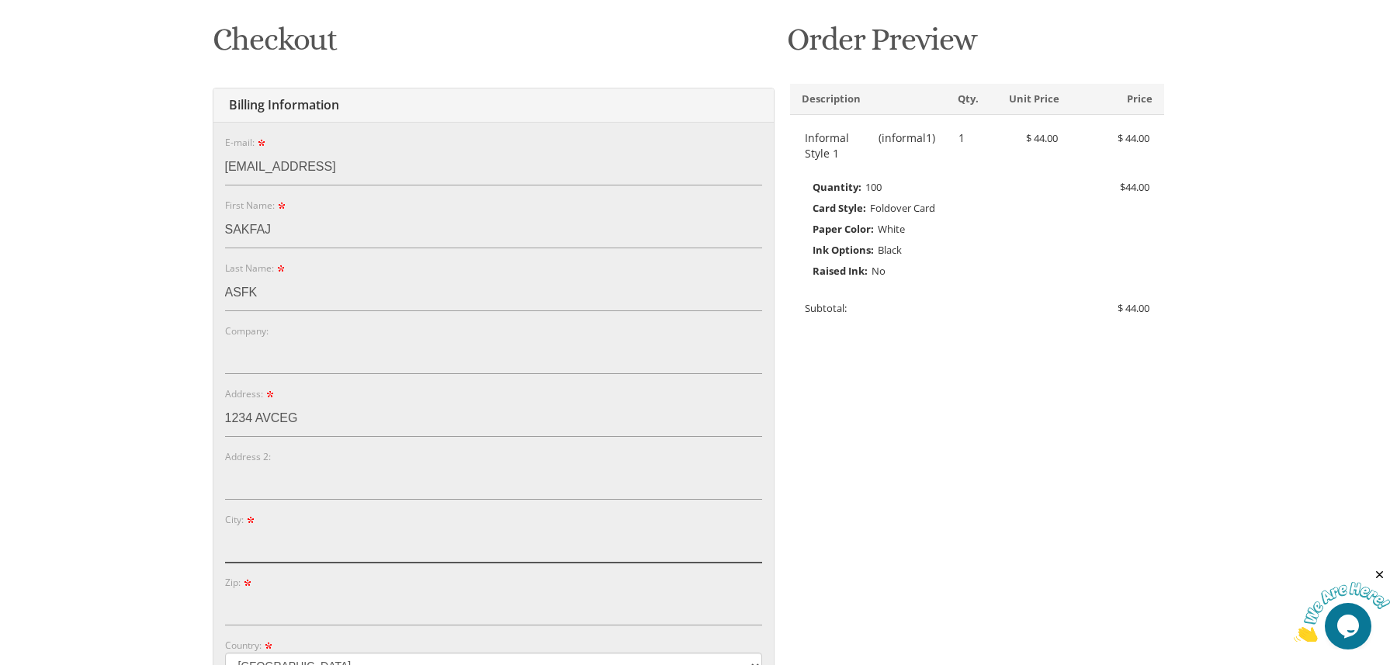
drag, startPoint x: 330, startPoint y: 547, endPoint x: 334, endPoint y: 537, distance: 11.1
click at [330, 542] on input "City:" at bounding box center [493, 545] width 537 height 36
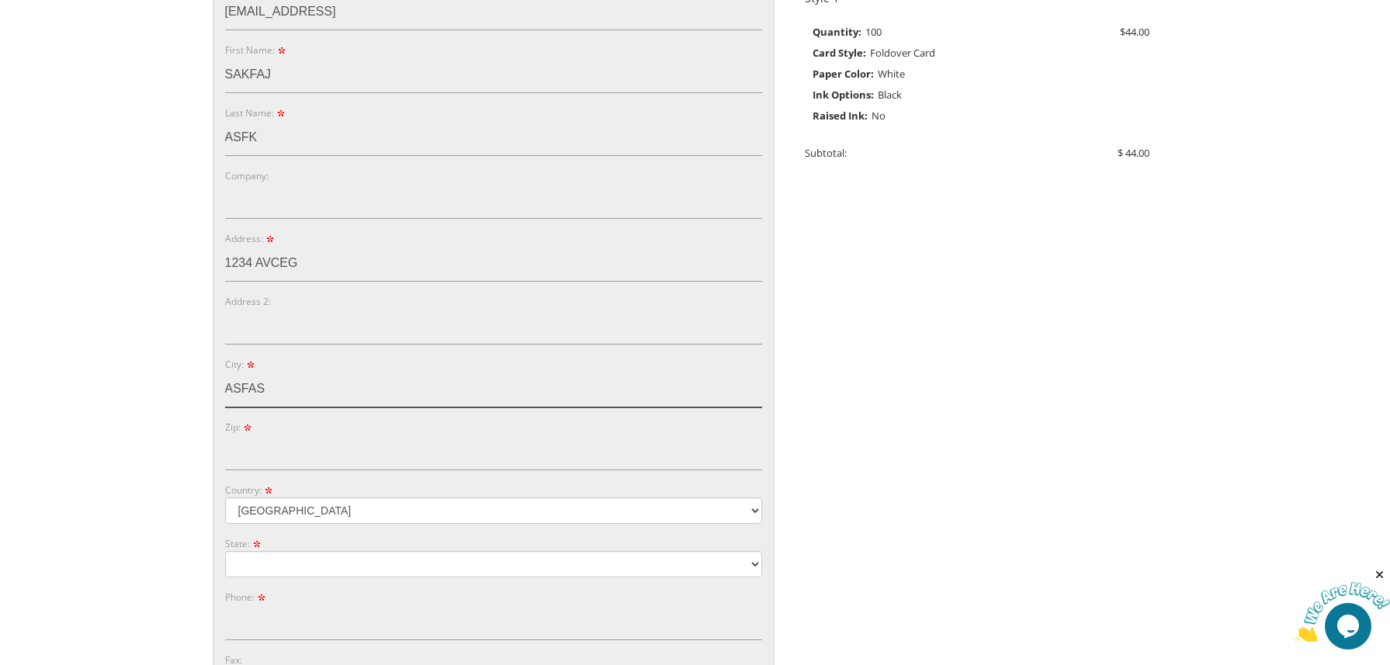
type input "ASFAS"
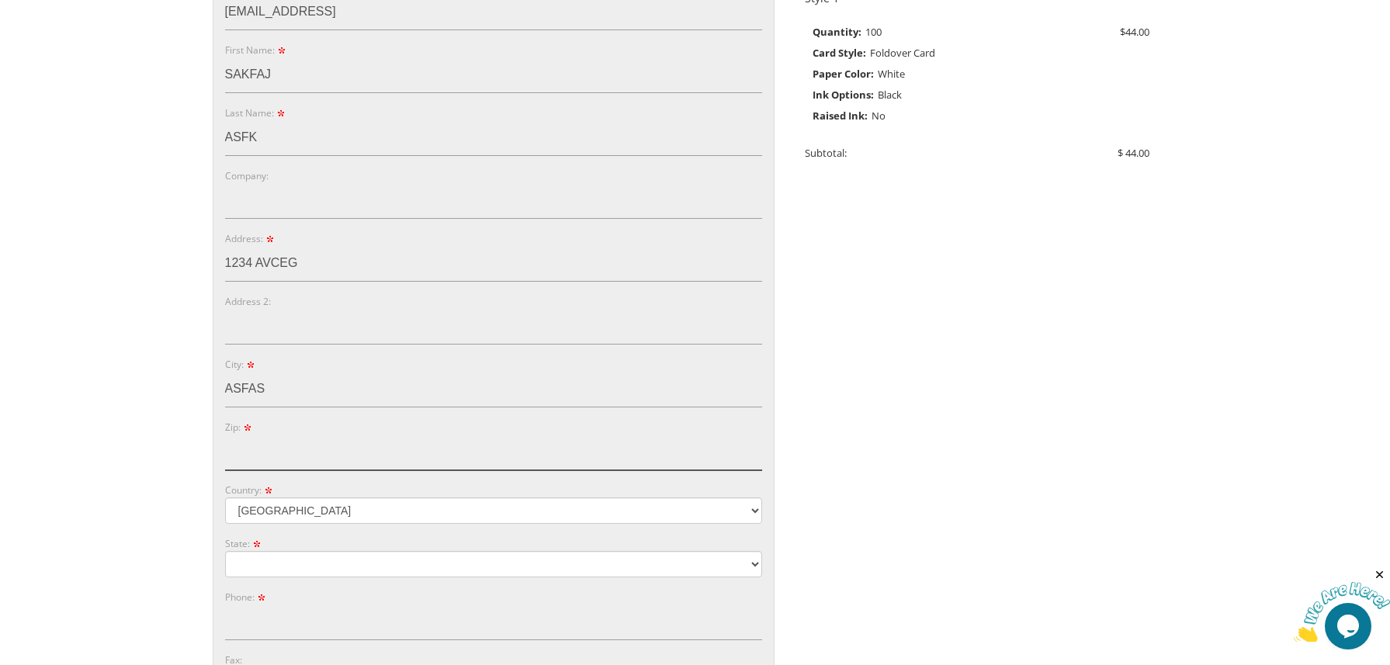
click at [289, 450] on input "Zip:" at bounding box center [493, 453] width 537 height 36
type input "ASGSA"
click at [338, 558] on select "Alabama Alaska Guam" at bounding box center [493, 564] width 537 height 26
select select "TX"
click at [796, 465] on div "You are currently editing Order #. To place a new order you must exit editing m…" at bounding box center [695, 377] width 970 height 1042
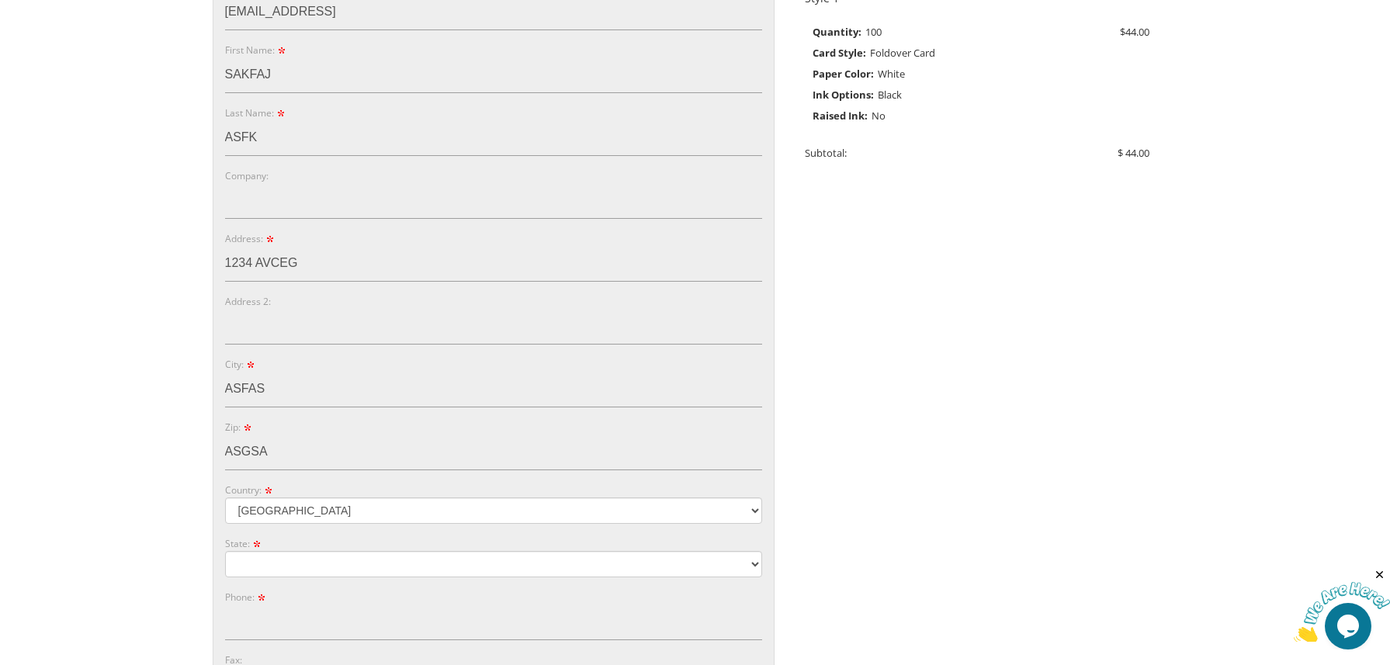
scroll to position [612, 0]
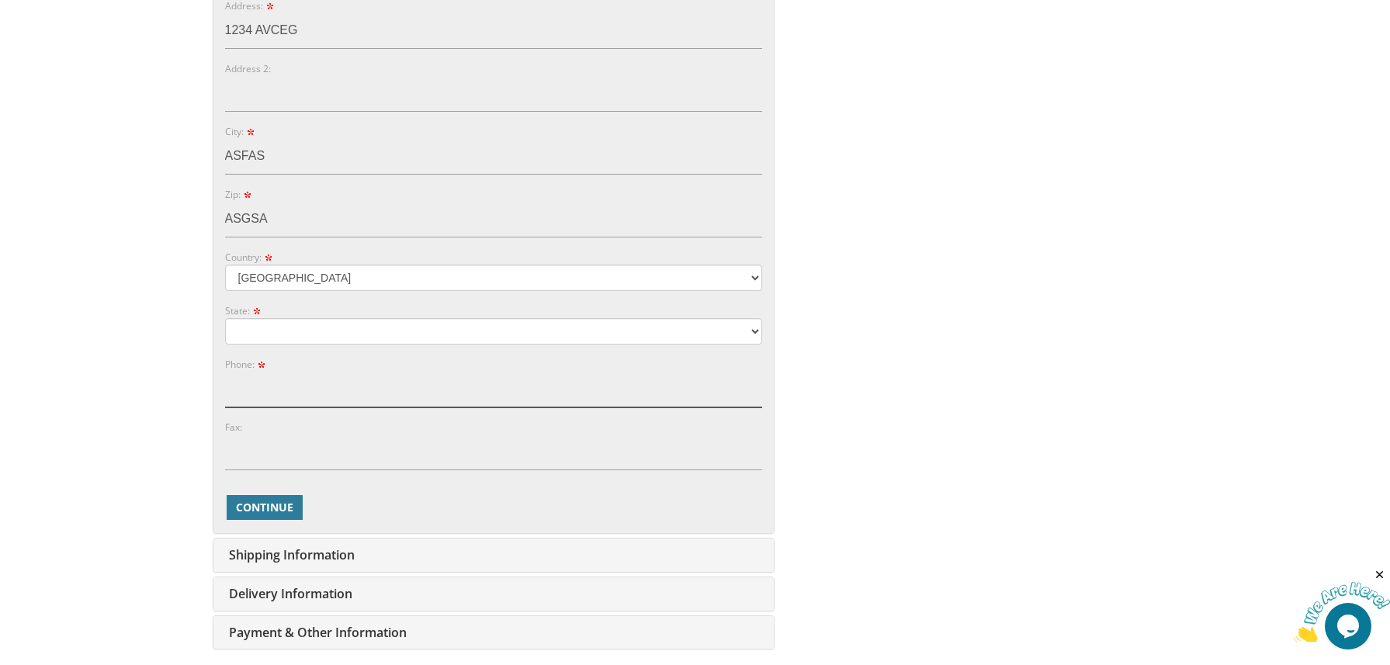
click at [299, 383] on input "Phone:" at bounding box center [493, 390] width 537 height 36
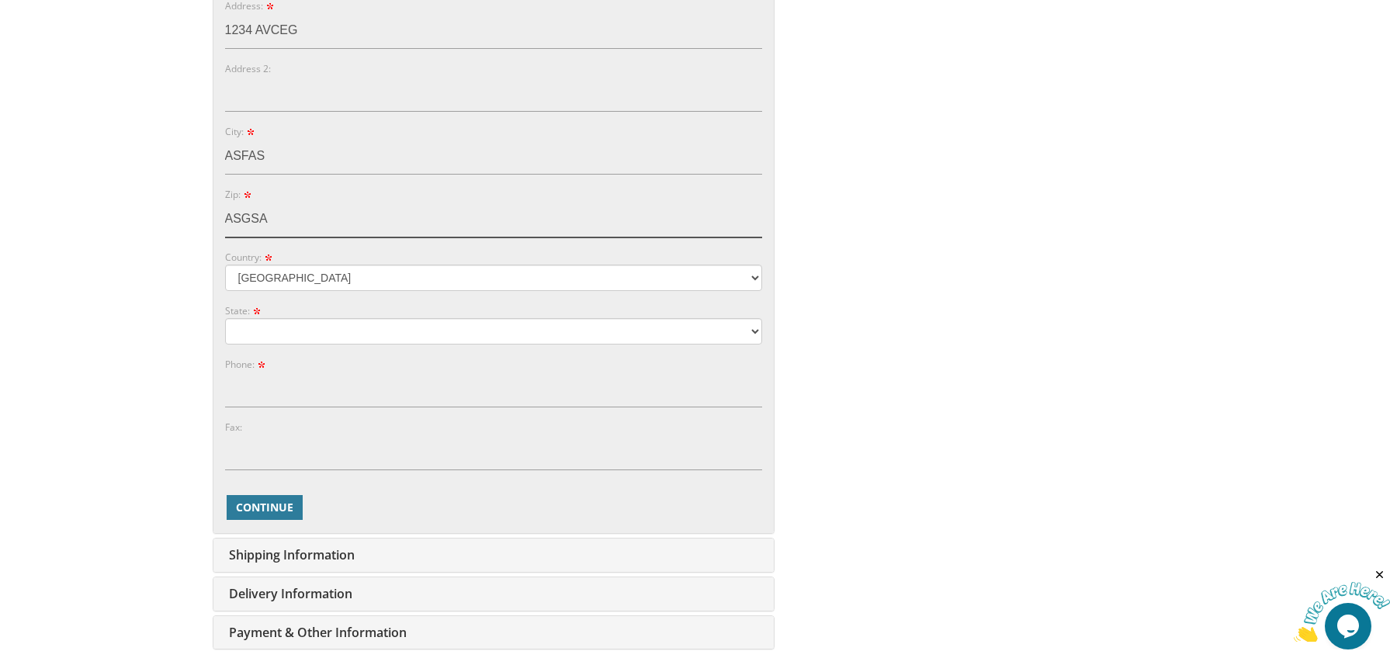
drag, startPoint x: 226, startPoint y: 224, endPoint x: 151, endPoint y: 211, distance: 76.4
click at [154, 219] on body "My Cart 1 Total: $ 44.00 $ 44.00 Informal Style 1 Qty. 1" at bounding box center [695, 182] width 1390 height 1588
type input "71220"
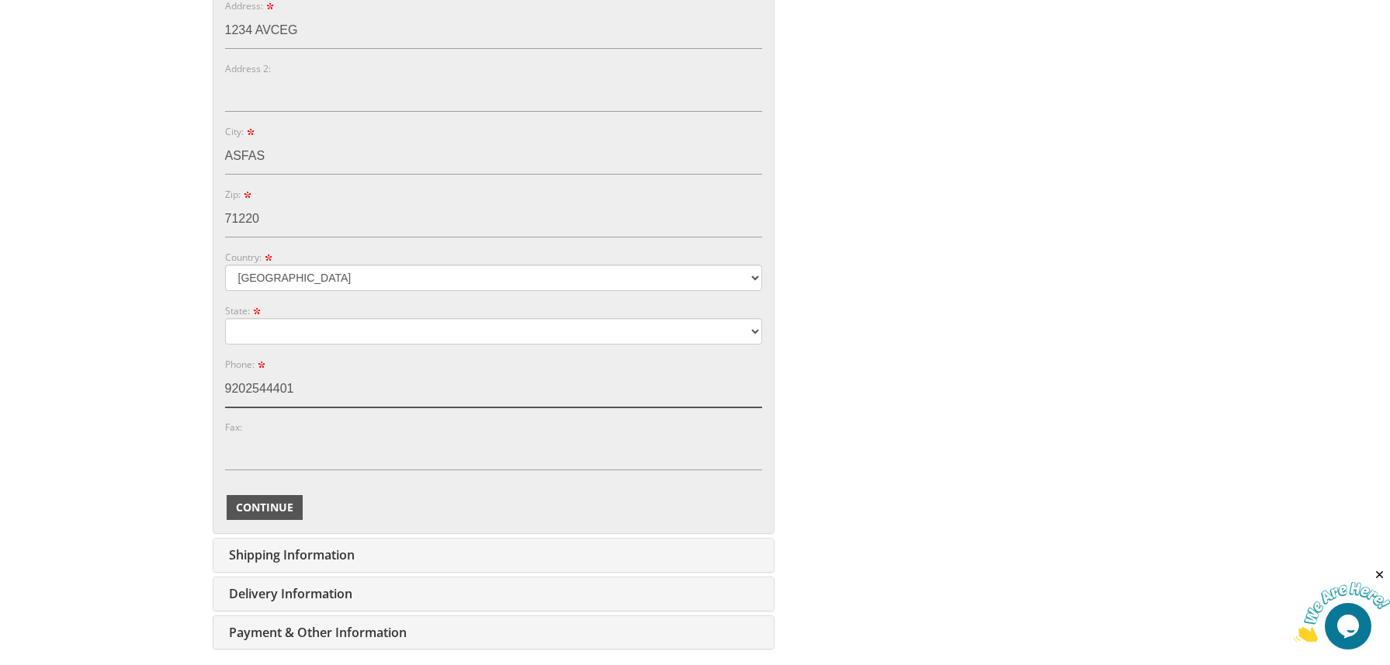
type input "9202544401"
click at [268, 500] on span "Continue" at bounding box center [264, 508] width 57 height 16
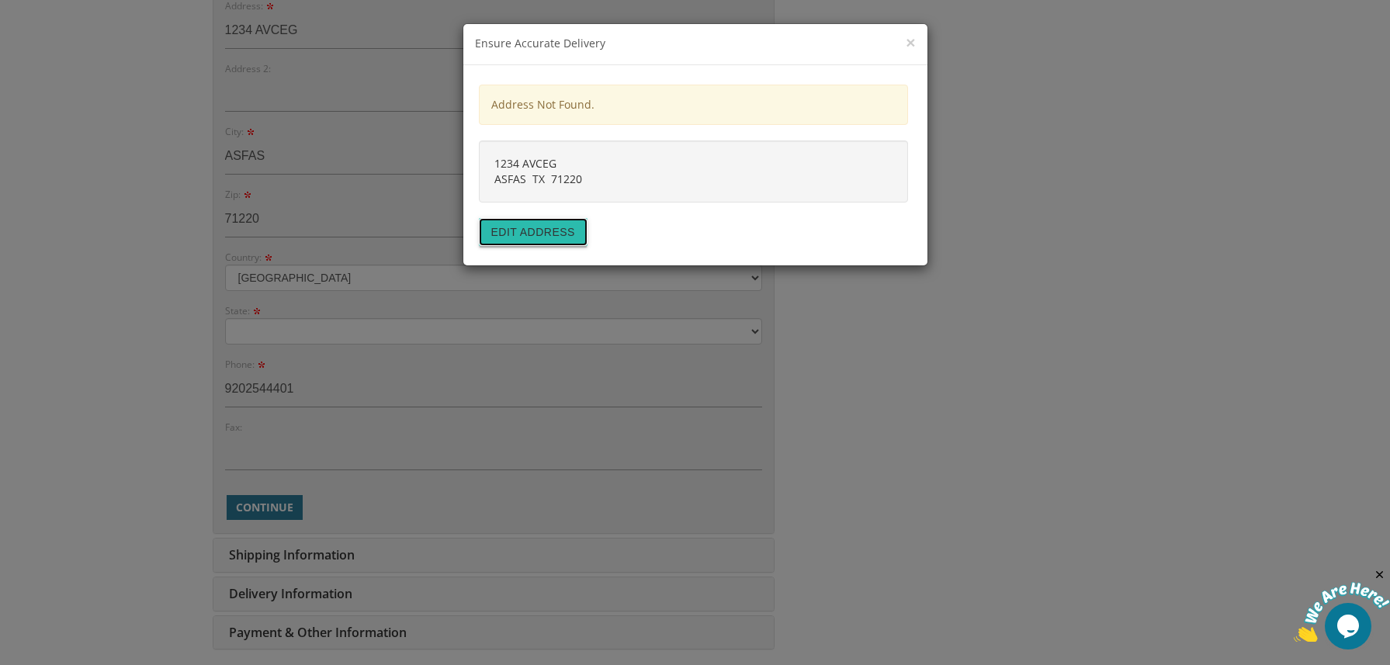
click at [559, 236] on button "Edit address" at bounding box center [533, 232] width 109 height 28
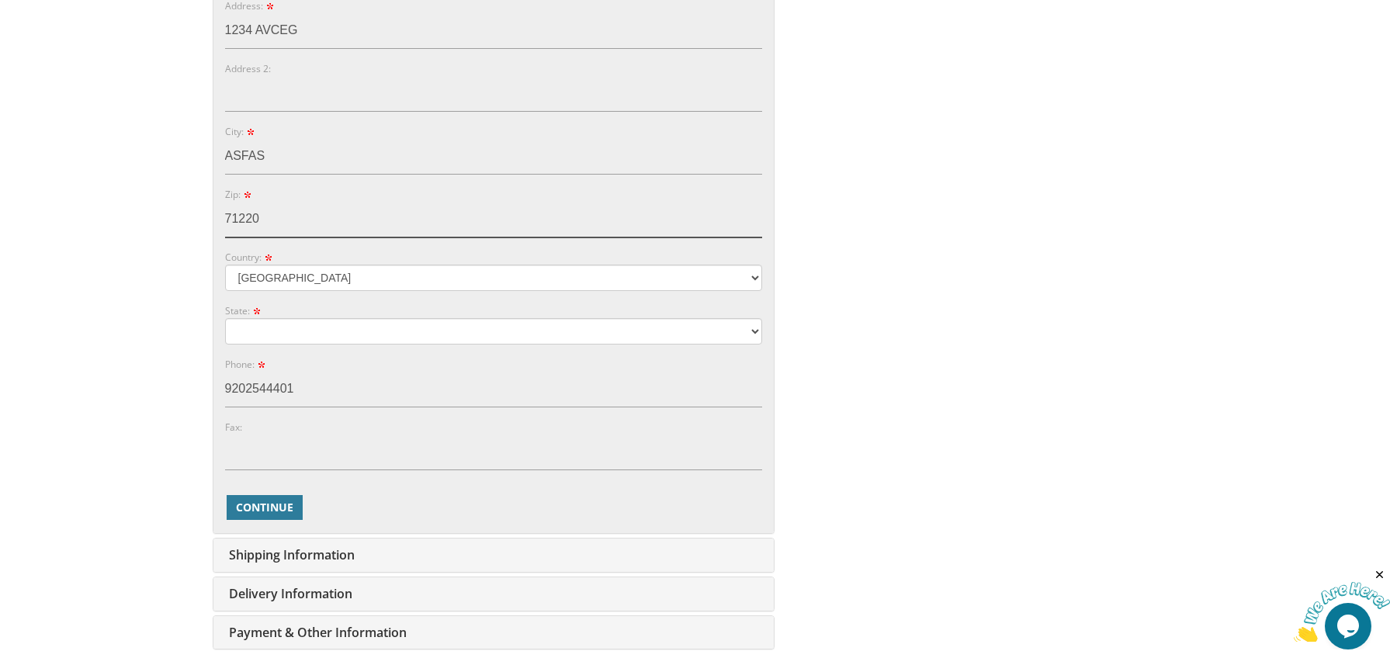
drag, startPoint x: 300, startPoint y: 218, endPoint x: 124, endPoint y: 206, distance: 176.5
click at [147, 209] on body "My Cart 1 Total: $ 44.00 $ 44.00 Informal Style 1 Qty. 1" at bounding box center [695, 182] width 1390 height 1588
click at [300, 202] on input "71220" at bounding box center [493, 220] width 537 height 36
drag, startPoint x: 265, startPoint y: 156, endPoint x: 142, endPoint y: 170, distance: 123.4
click at [106, 142] on body "My Cart 1 Total: $ 44.00 $ 44.00 Informal Style 1 Qty. 1" at bounding box center [695, 182] width 1390 height 1588
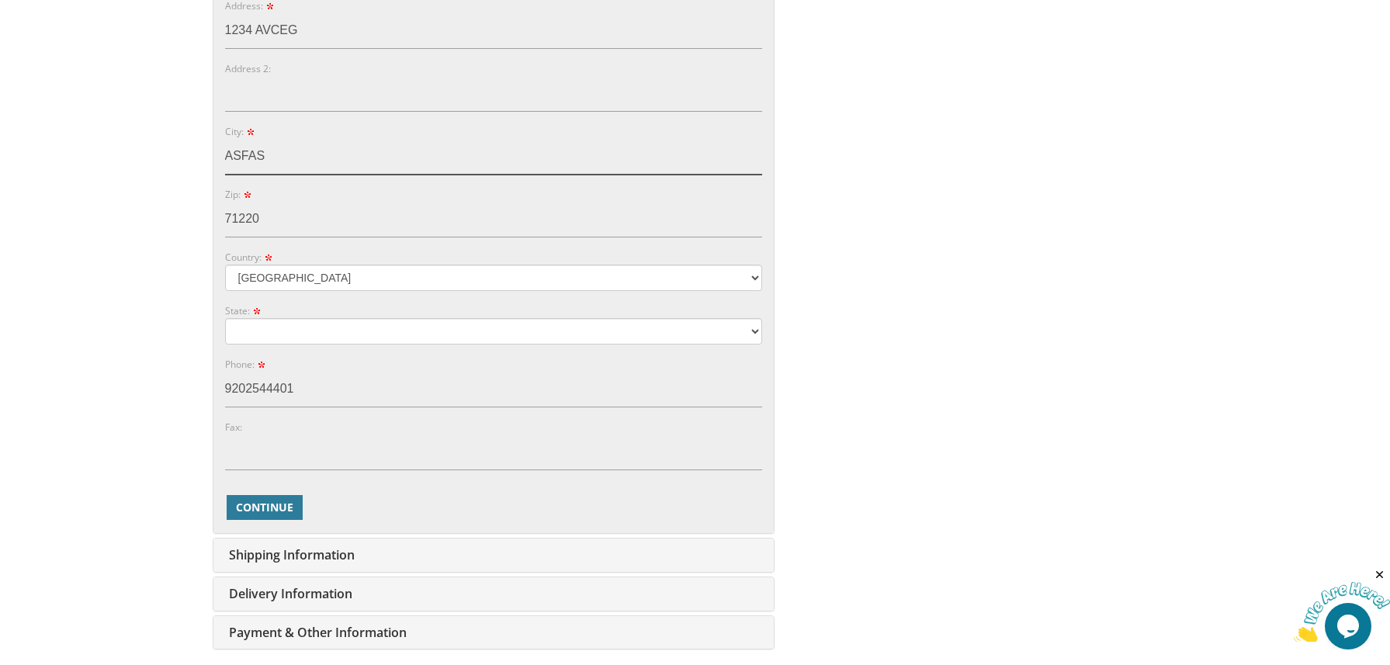
paste input "El Paso"
type input "El Paso"
drag, startPoint x: 260, startPoint y: 220, endPoint x: 29, endPoint y: 186, distance: 232.9
click at [38, 186] on body "My Cart 1 Total: $ 44.00 $ 44.00 Informal Style 1 Qty. 1" at bounding box center [695, 182] width 1390 height 1588
type input "79902"
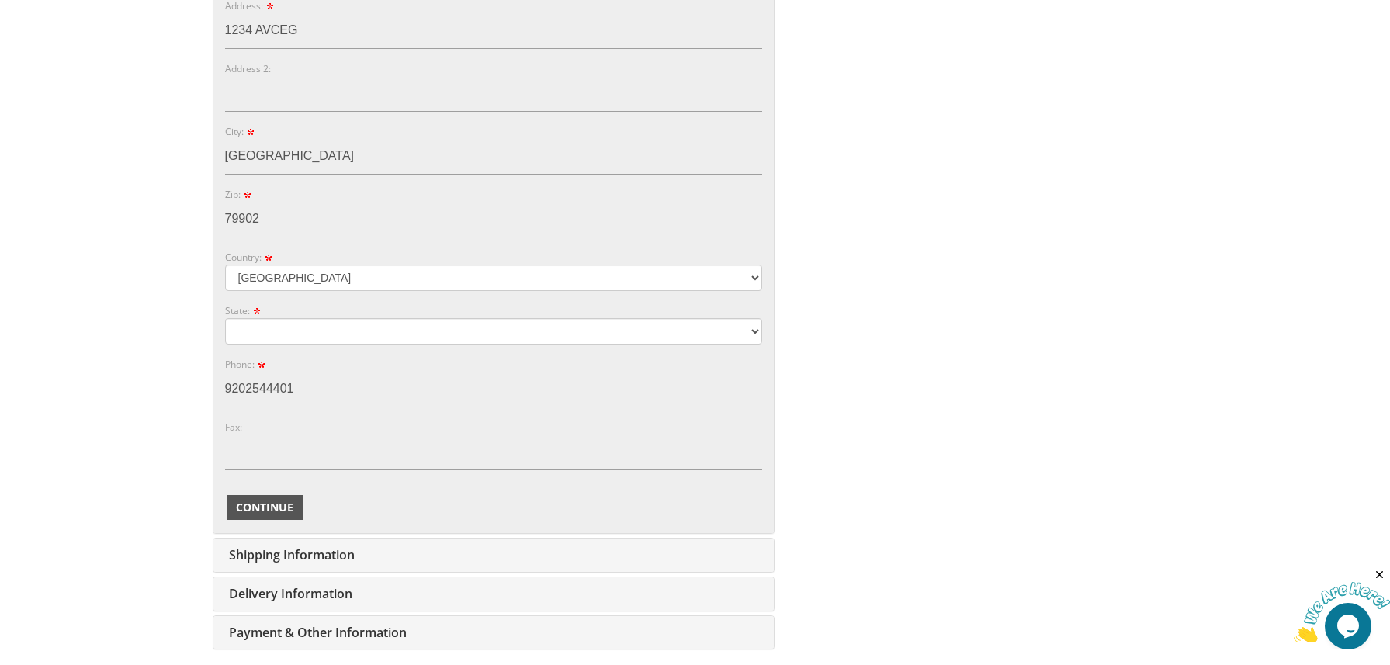
click at [272, 514] on span "Continue" at bounding box center [264, 508] width 57 height 16
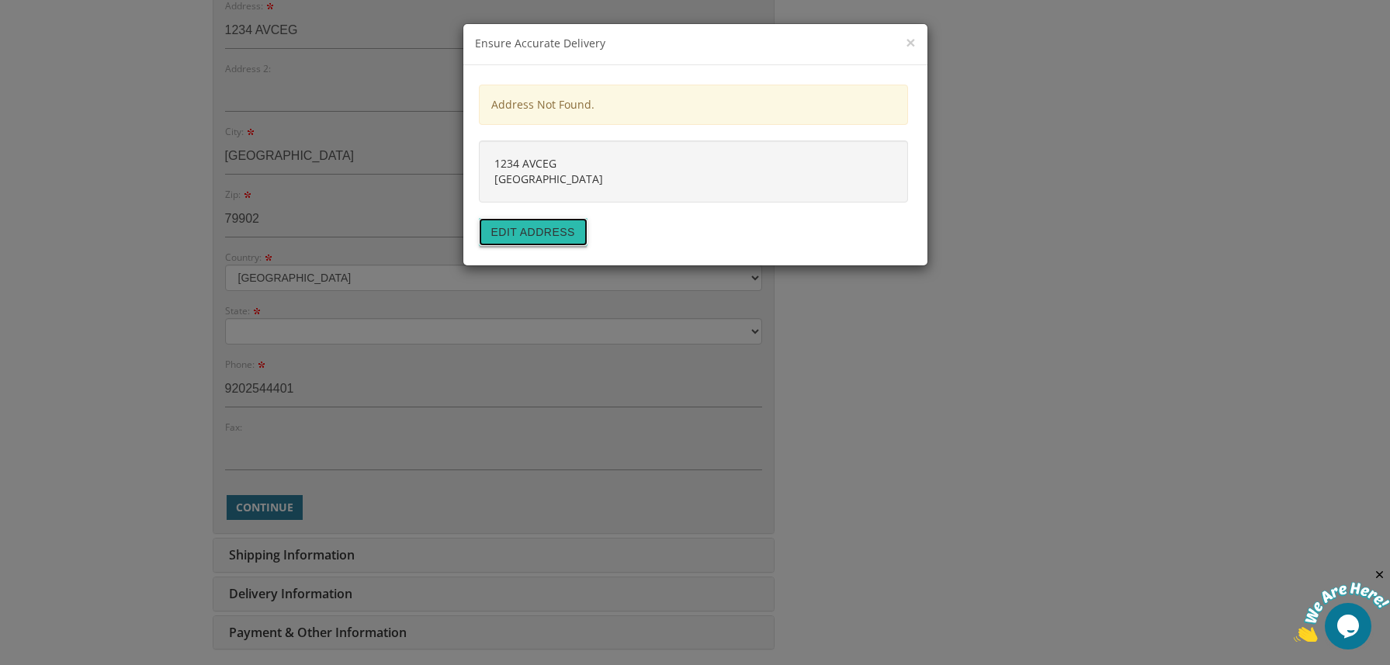
click at [546, 226] on button "Edit address" at bounding box center [533, 232] width 109 height 28
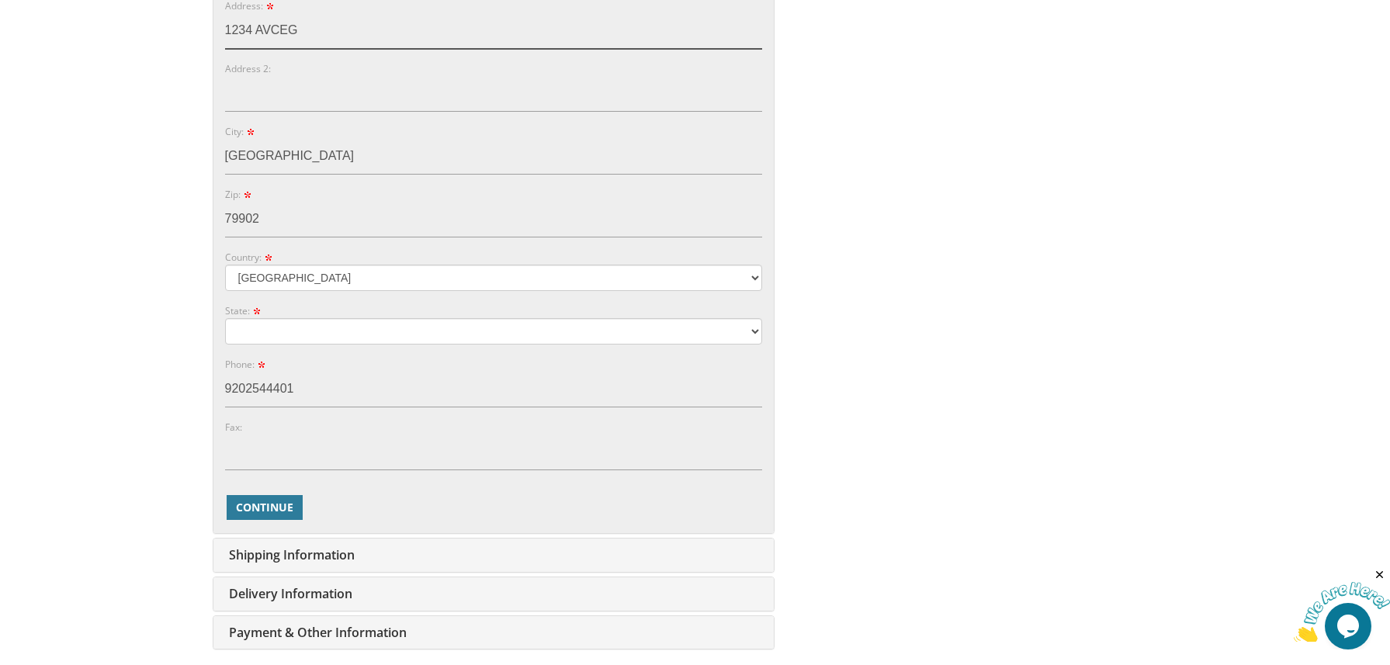
click at [300, 26] on input "1234 AVCEG" at bounding box center [493, 31] width 537 height 36
paste input "919 E Rio Grande Ave"
type input "1919 E Rio Grande Ave"
click at [272, 501] on span "Continue" at bounding box center [264, 508] width 57 height 16
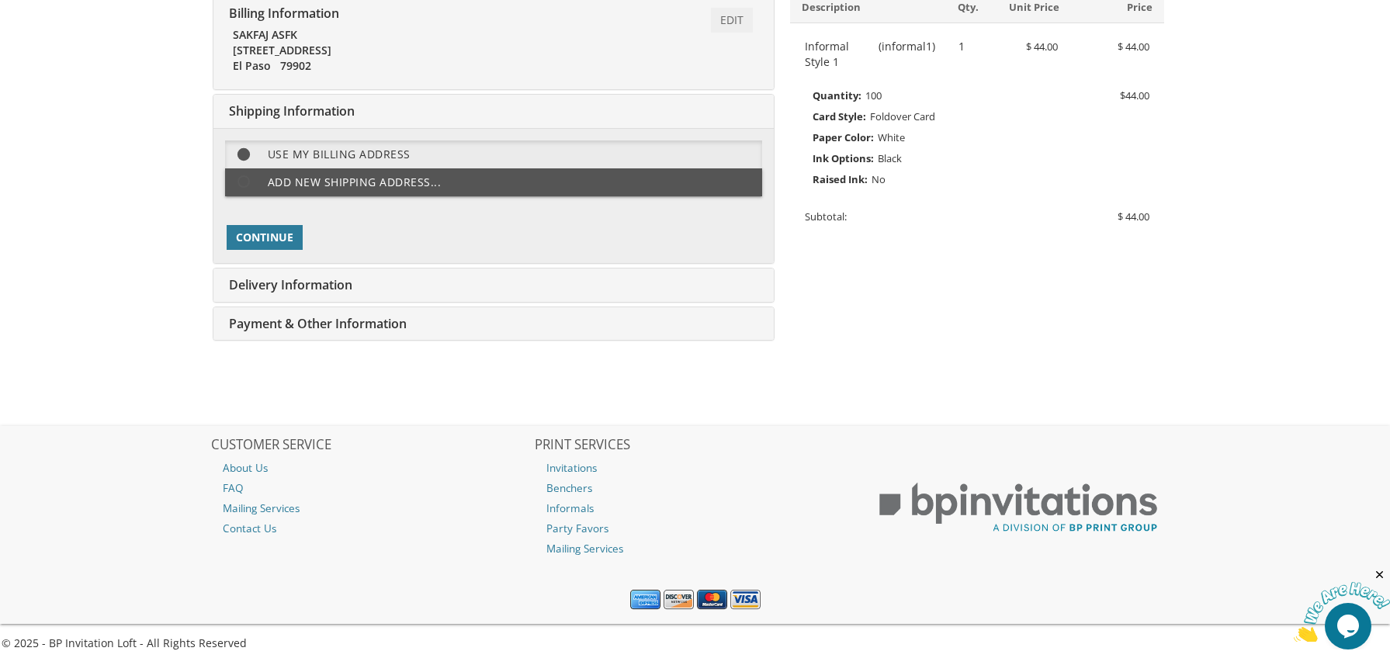
scroll to position [317, 0]
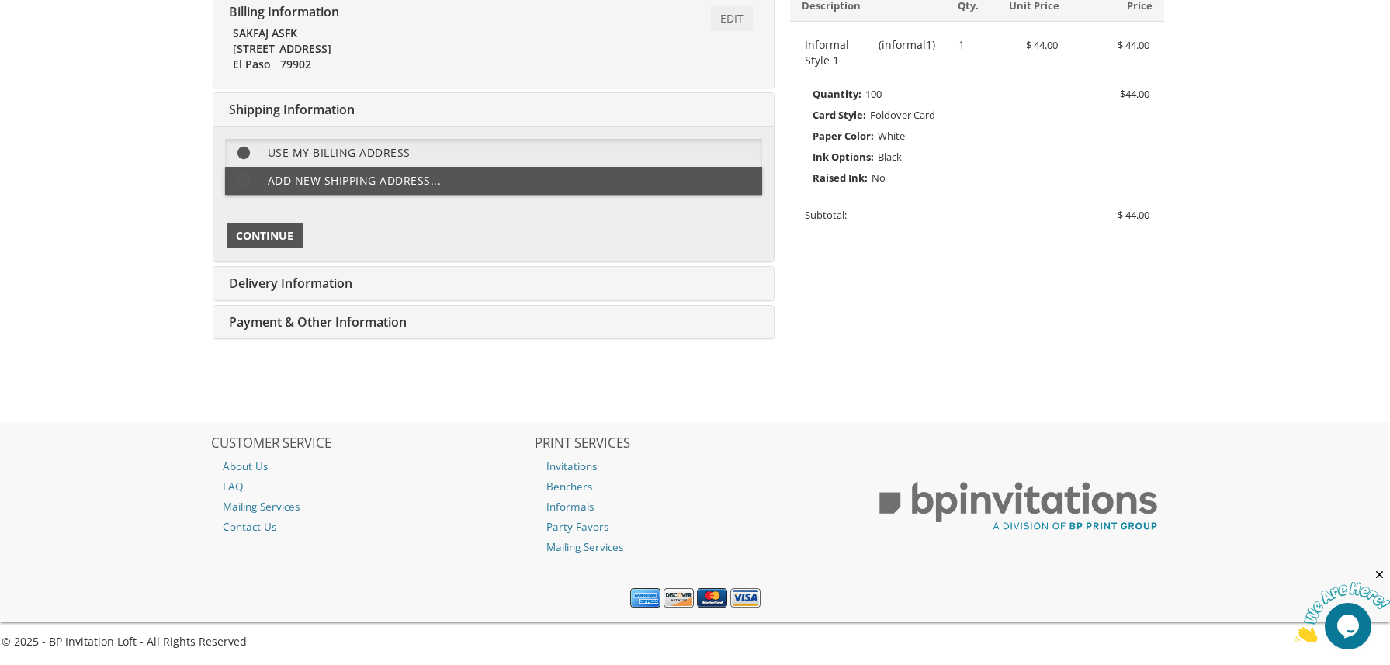
click at [277, 237] on span "Continue" at bounding box center [264, 236] width 57 height 16
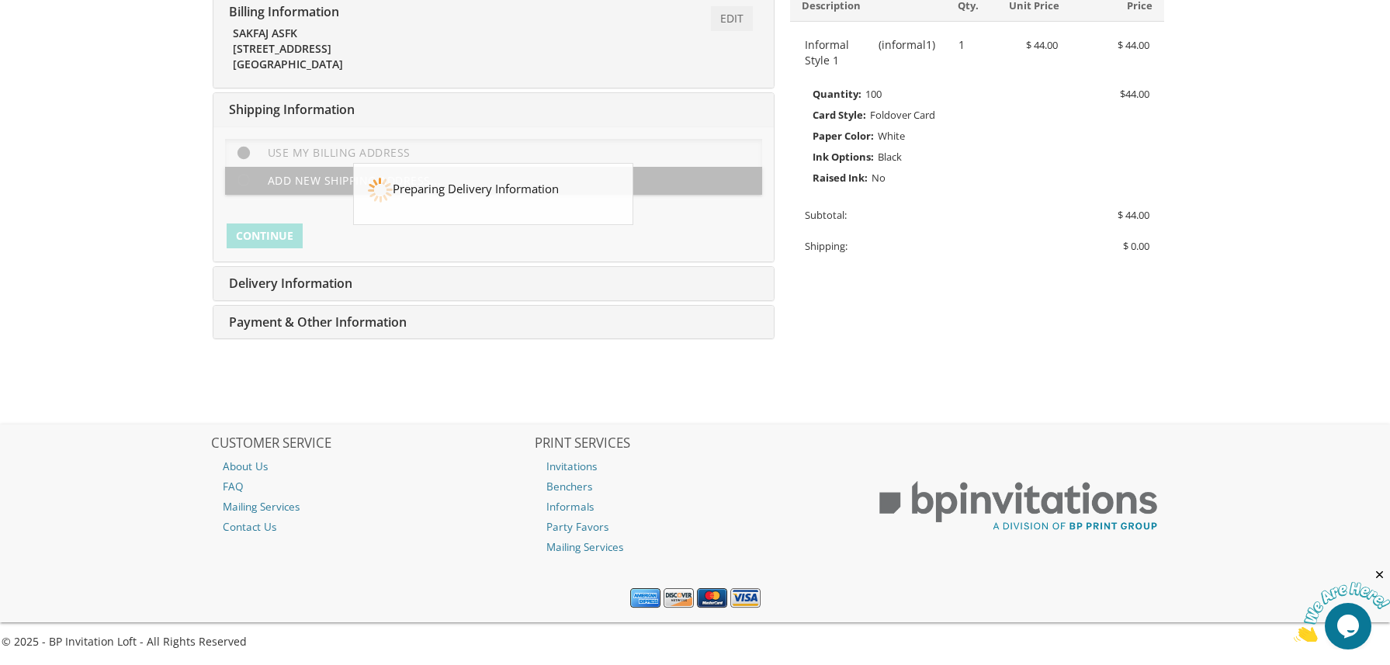
scroll to position [85, 0]
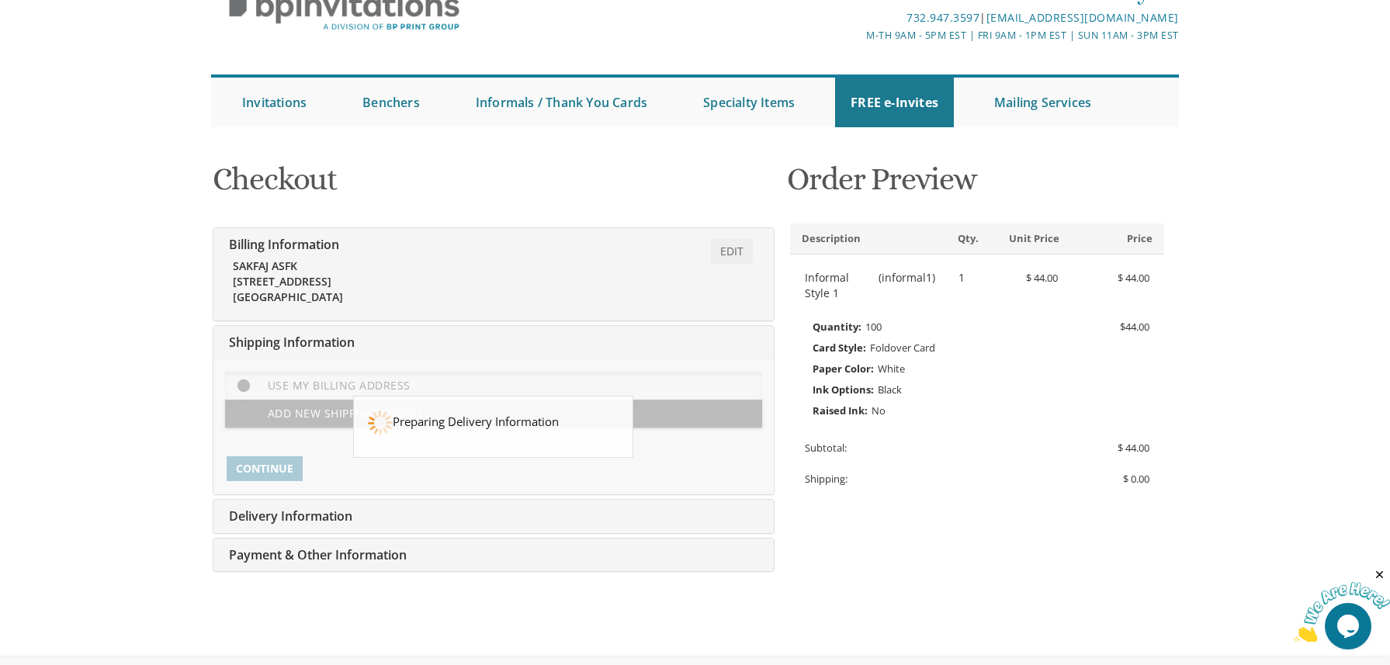
click at [1364, 317] on body "My Cart 1 Total: $ 44.00 $ 44.00 Informal Style 1 Qty. 1" at bounding box center [695, 406] width 1390 height 982
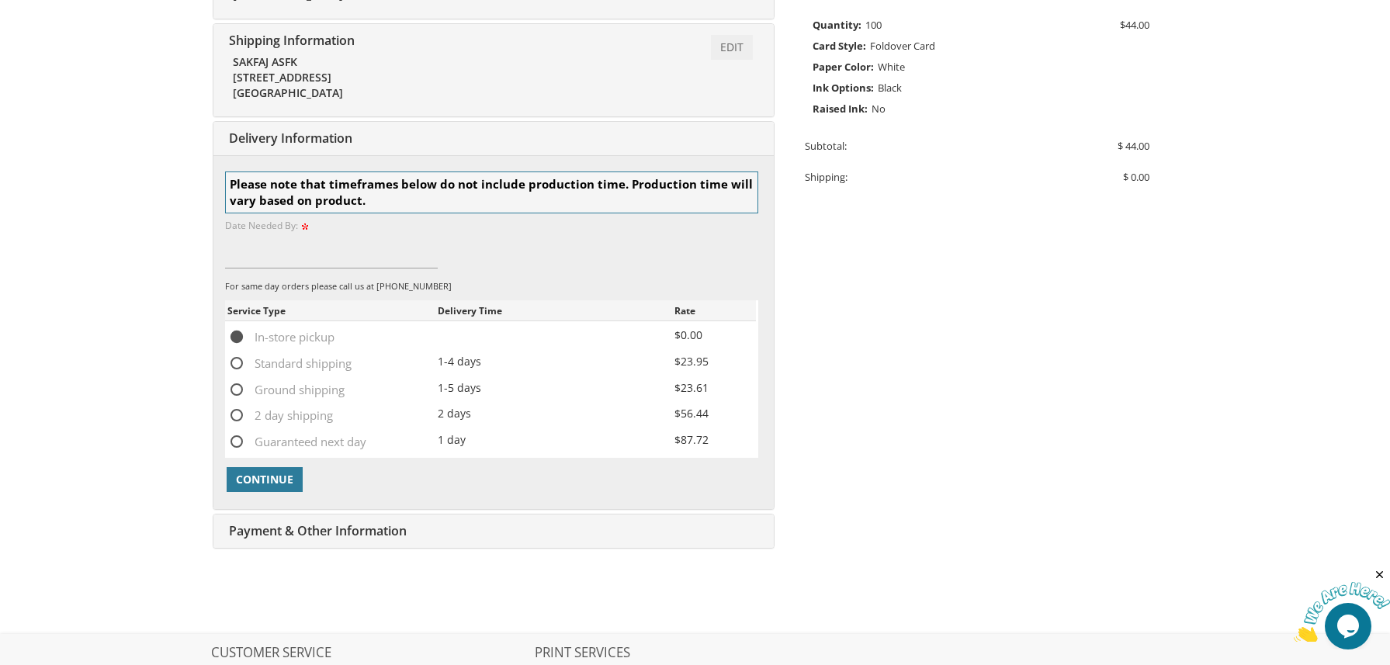
scroll to position [480, 0]
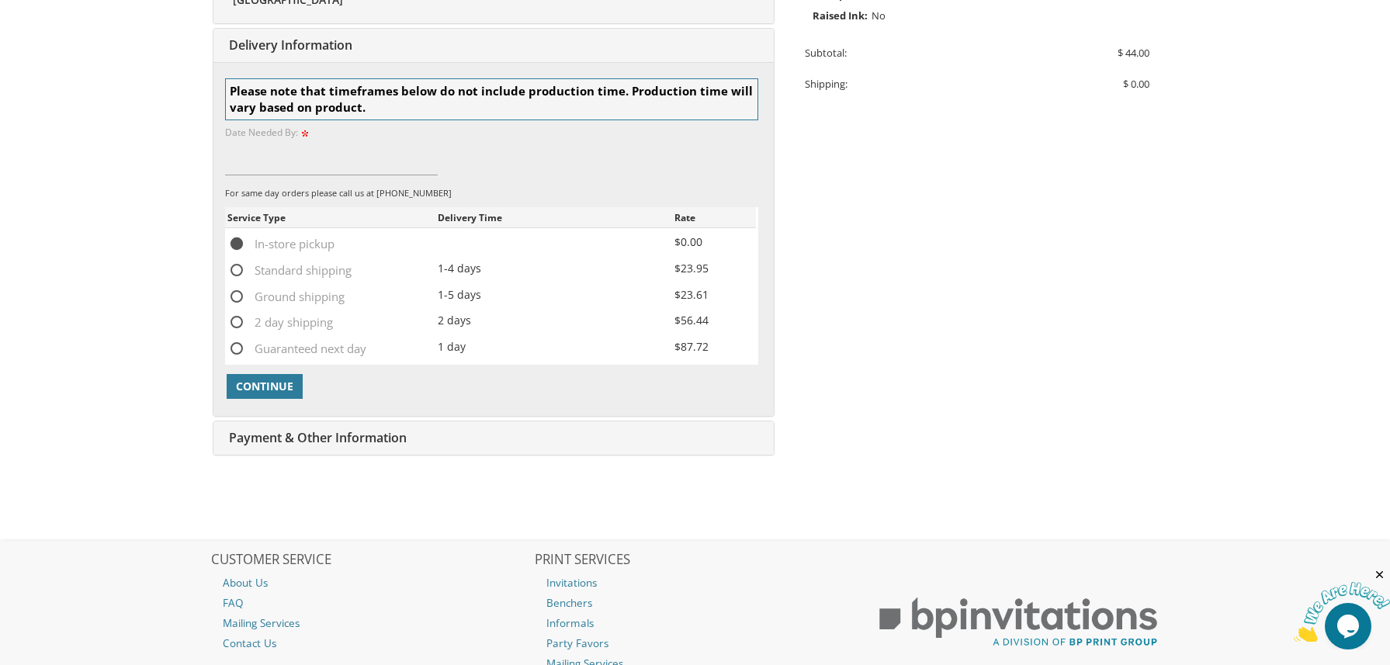
drag, startPoint x: 579, startPoint y: 445, endPoint x: 375, endPoint y: 233, distance: 294.2
click at [375, 234] on div "In-store pickup" at bounding box center [332, 244] width 210 height 21
click at [251, 269] on span "Standard shipping" at bounding box center [289, 270] width 124 height 19
click at [237, 269] on input "Standard shipping" at bounding box center [232, 269] width 10 height 10
radio input "true"
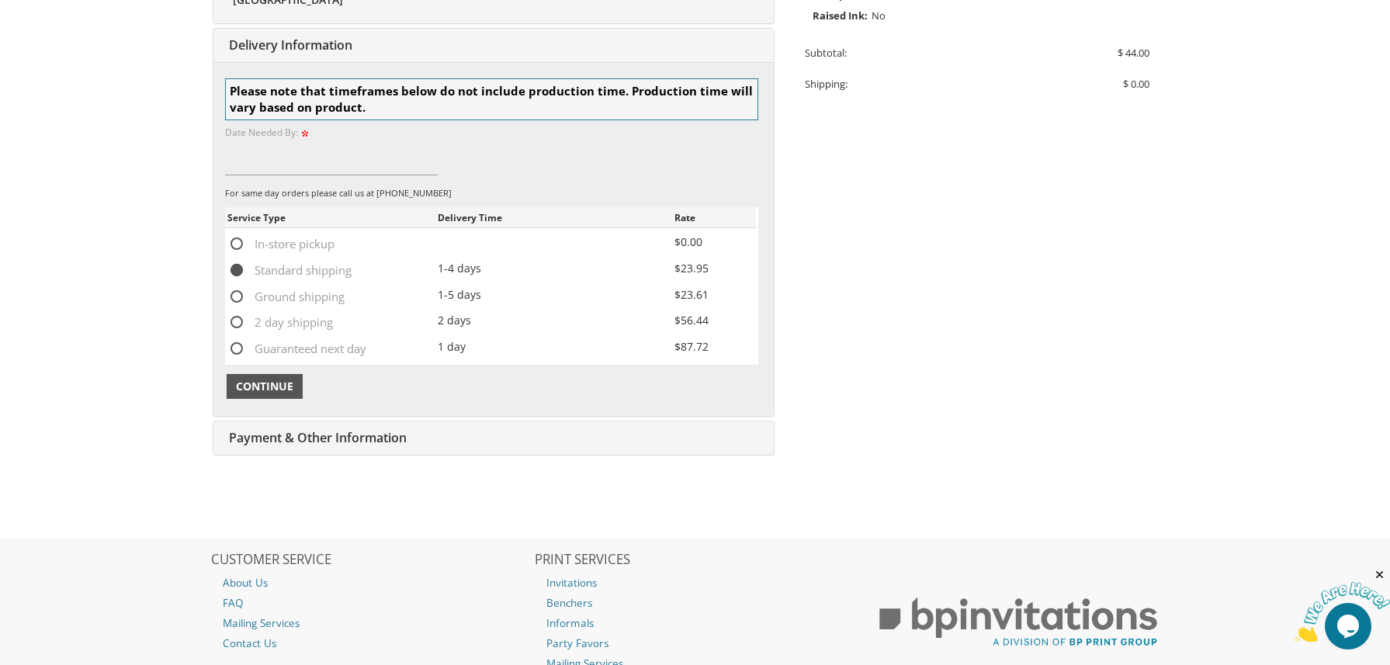
click at [291, 387] on span "Continue" at bounding box center [264, 387] width 57 height 16
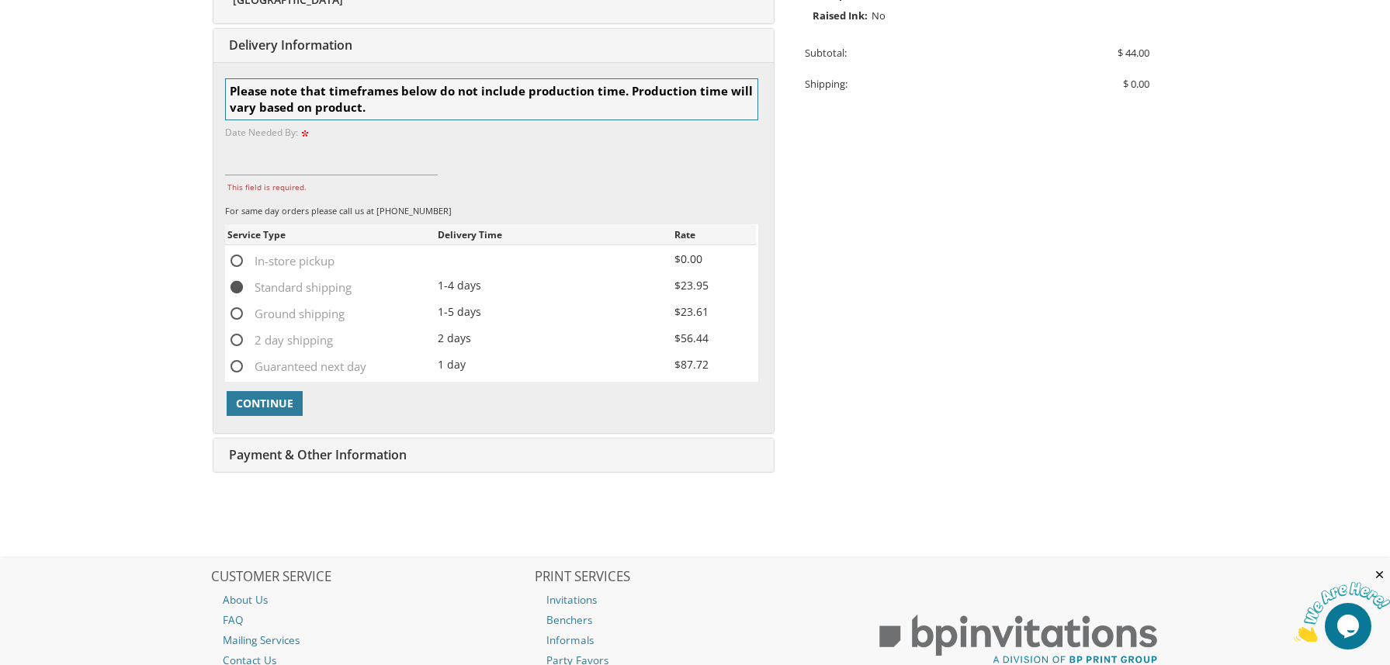
click at [241, 260] on span "In-store pickup" at bounding box center [280, 260] width 107 height 19
click at [237, 260] on input "In-store pickup" at bounding box center [232, 260] width 10 height 10
radio input "true"
click at [264, 386] on div at bounding box center [491, 386] width 533 height 8
click at [265, 407] on span "Continue" at bounding box center [264, 404] width 57 height 16
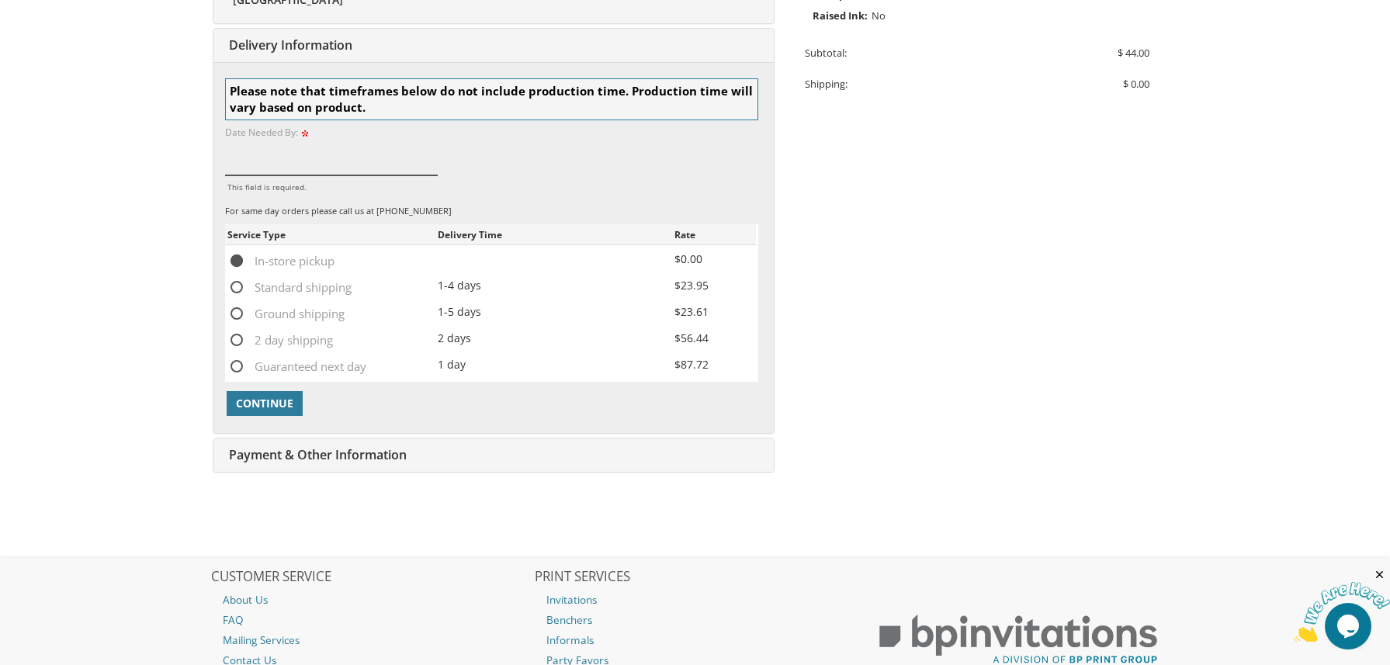
click at [297, 162] on input "This field is required." at bounding box center [331, 158] width 213 height 36
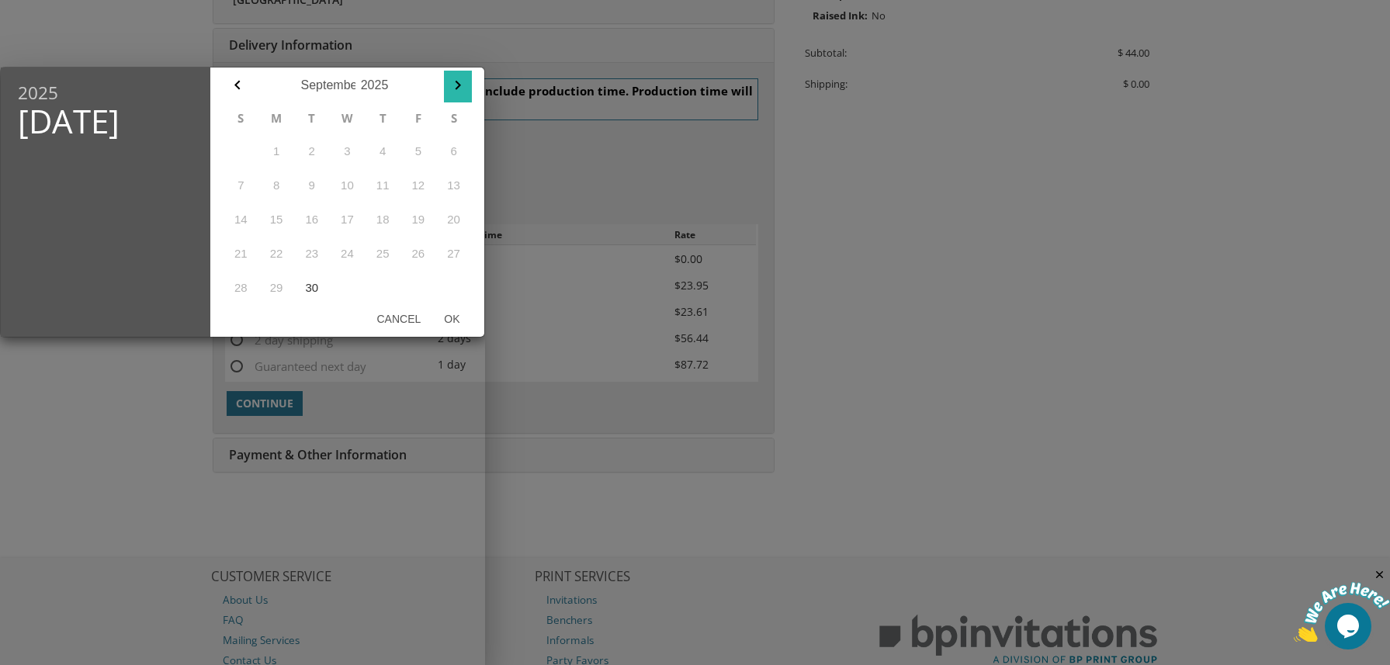
click at [453, 92] on icon "button" at bounding box center [458, 85] width 19 height 19
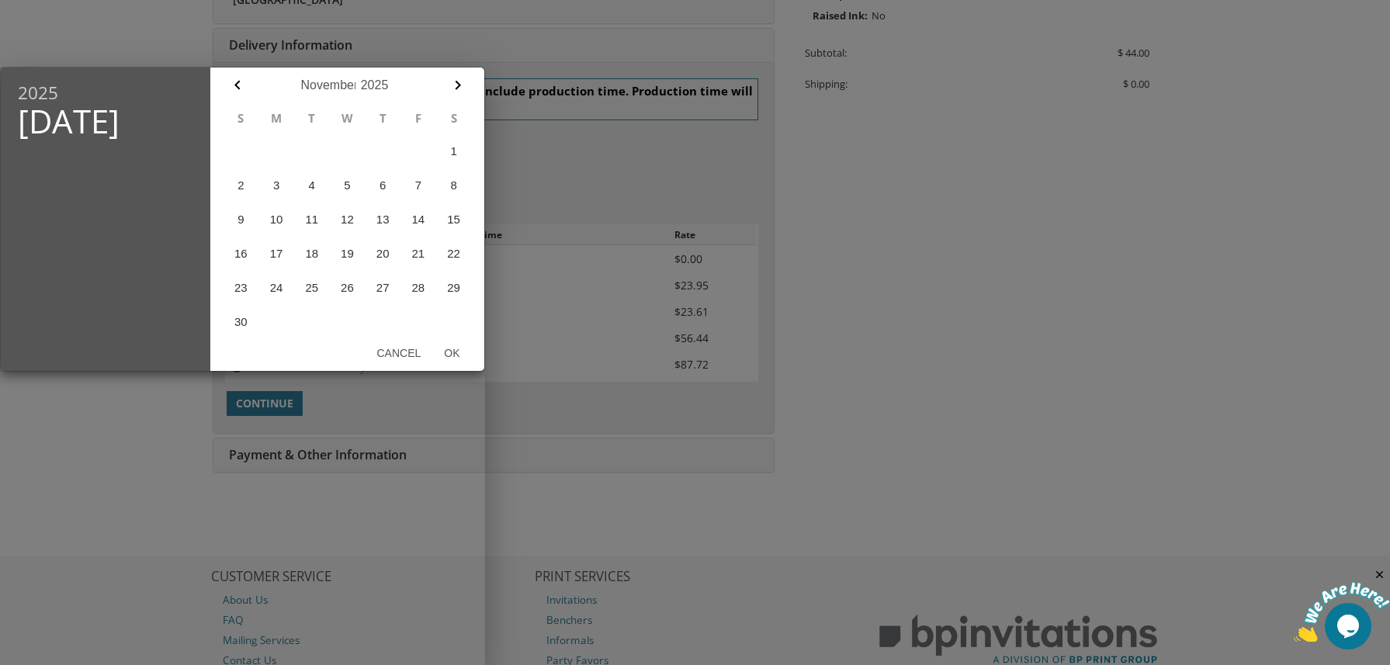
click at [365, 192] on table "S M T W T F S 1 2 3 4 5 6 7 8 9 10 11 12 13 14 15 16 17 18 19 20 21 22 23 24 25…" at bounding box center [347, 220] width 248 height 237
click at [345, 189] on button "5" at bounding box center [348, 185] width 36 height 34
click at [438, 348] on button "Ok" at bounding box center [451, 353] width 39 height 28
type input "Nov 05, 2025"
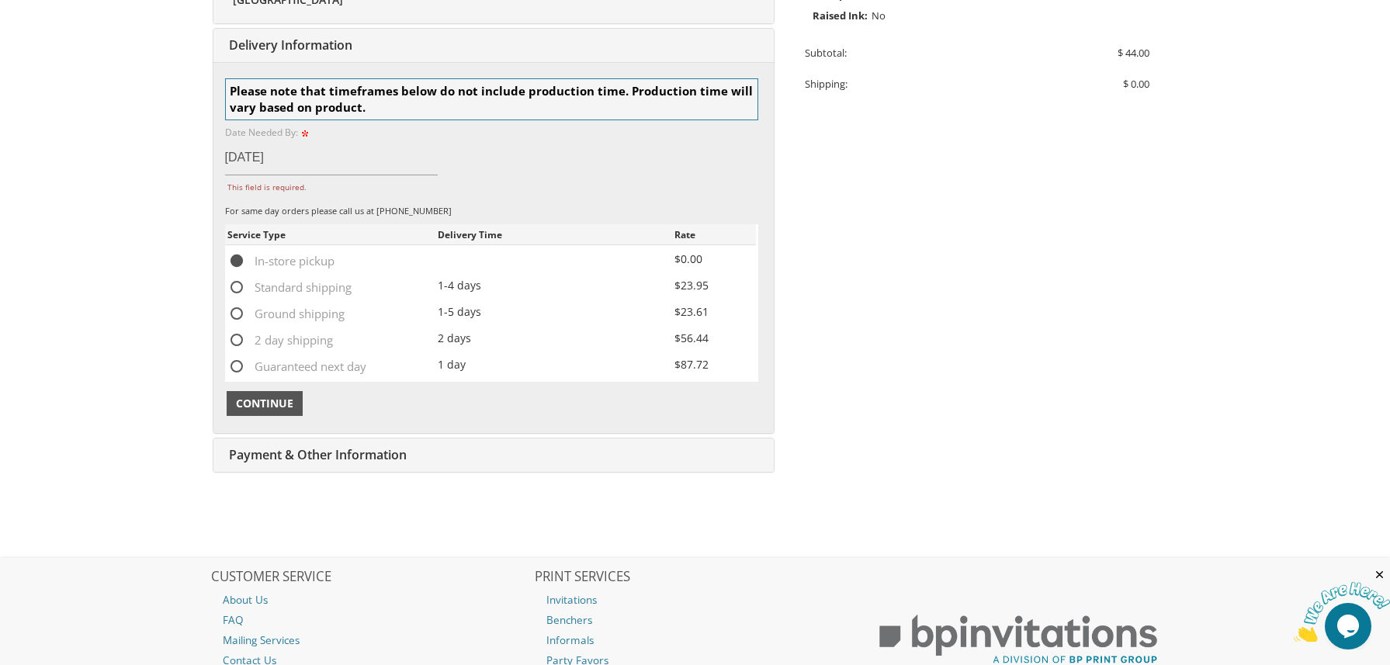
click at [279, 401] on span "Continue" at bounding box center [264, 404] width 57 height 16
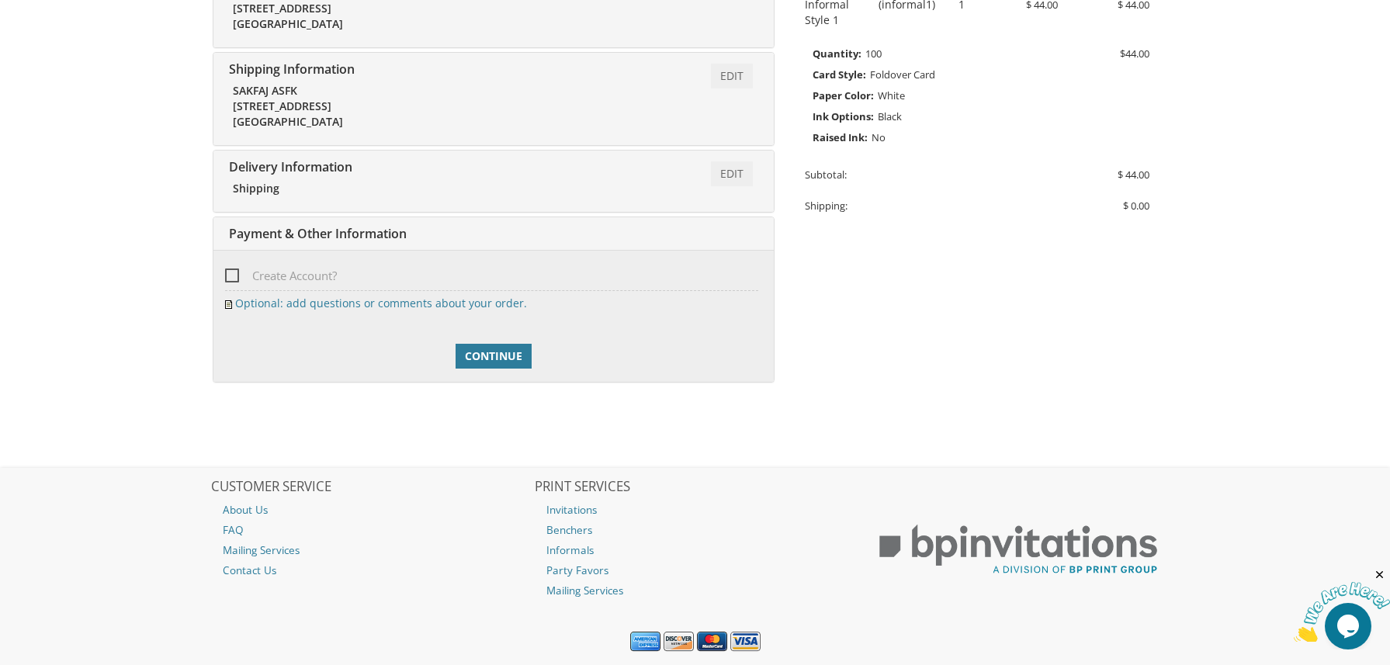
scroll to position [401, 0]
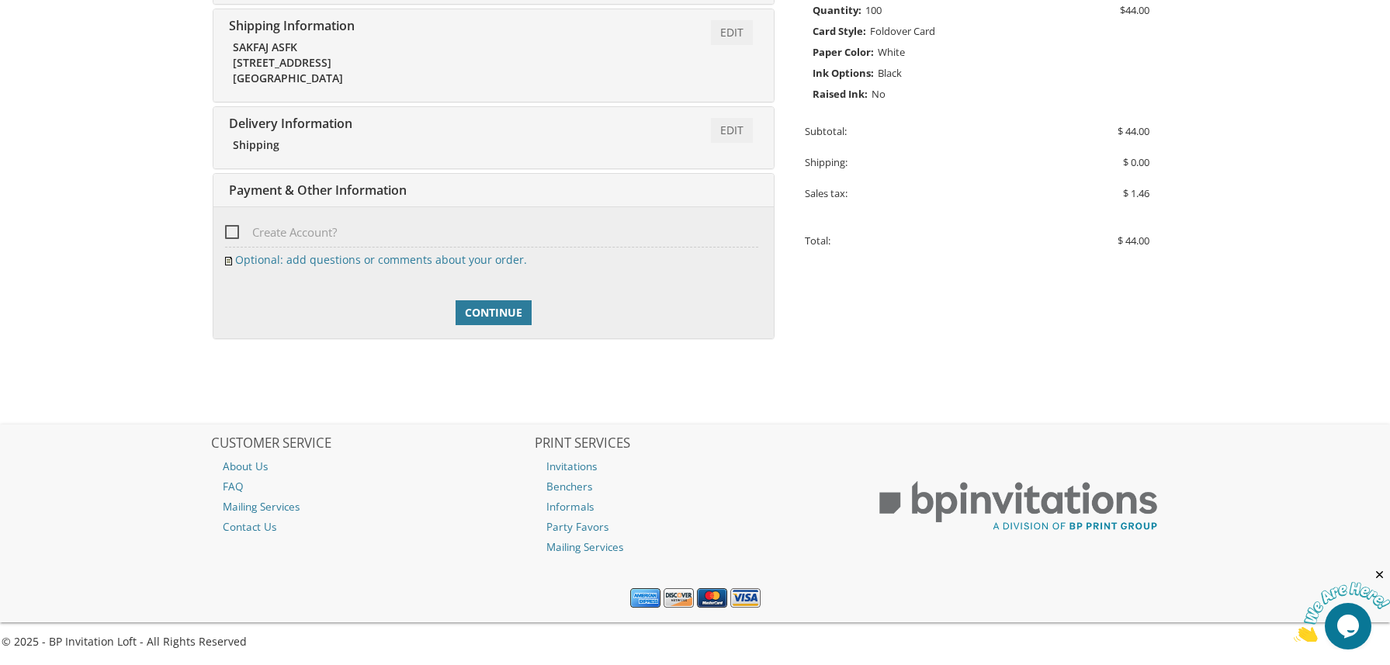
click at [1353, 312] on body "My Cart 1 Total: $ 44.00 $ 44.00 Informal Style 1 Qty. 1" at bounding box center [695, 132] width 1390 height 1066
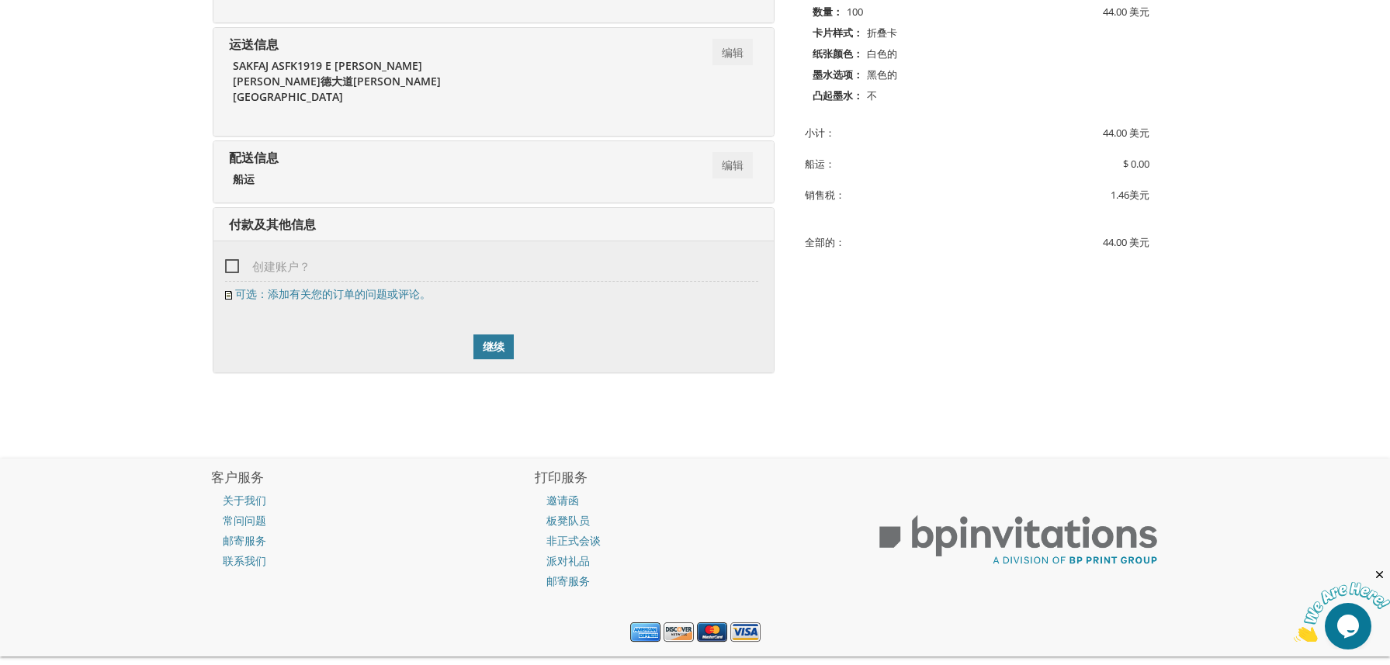
scroll to position [404, 0]
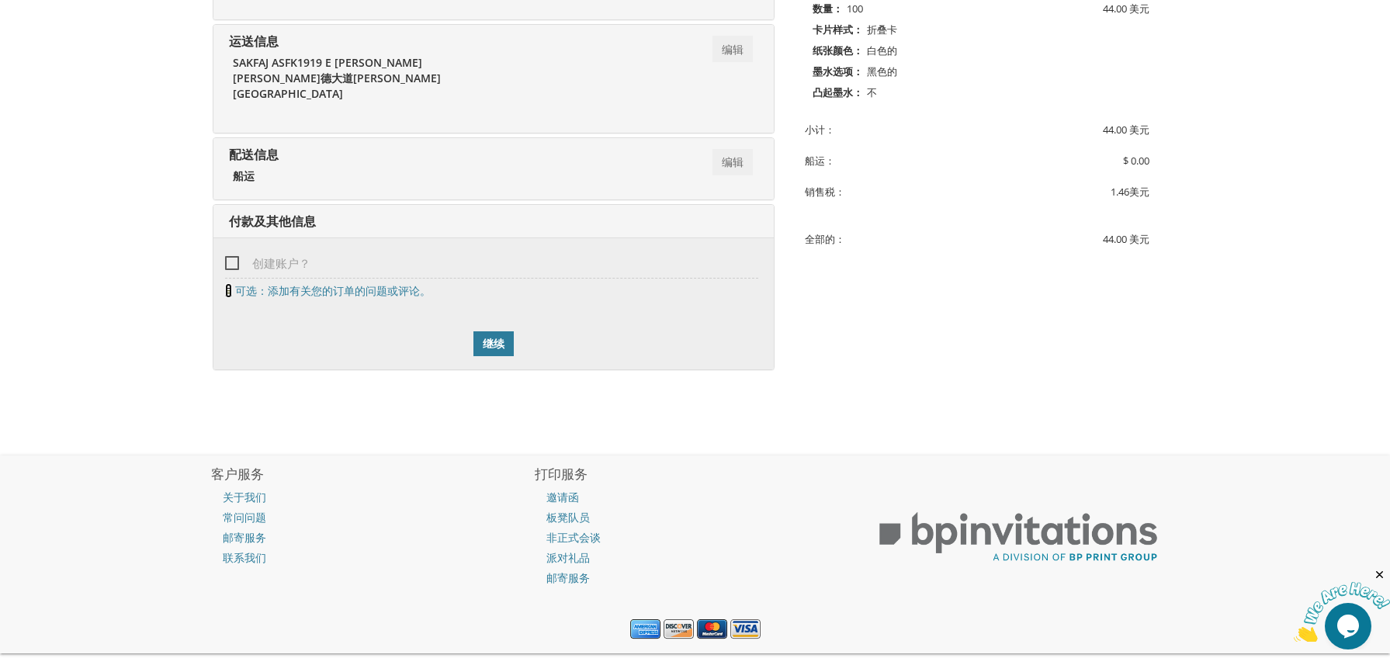
click at [226, 288] on img at bounding box center [228, 292] width 7 height 9
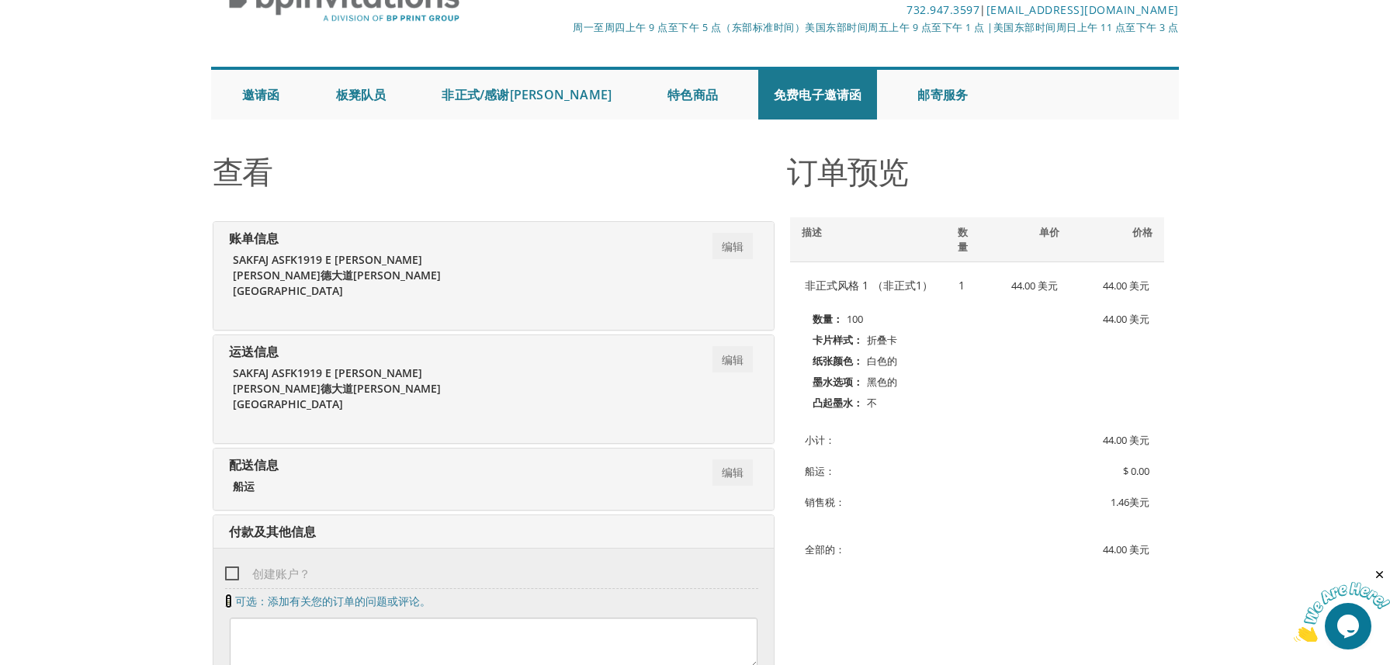
scroll to position [0, 0]
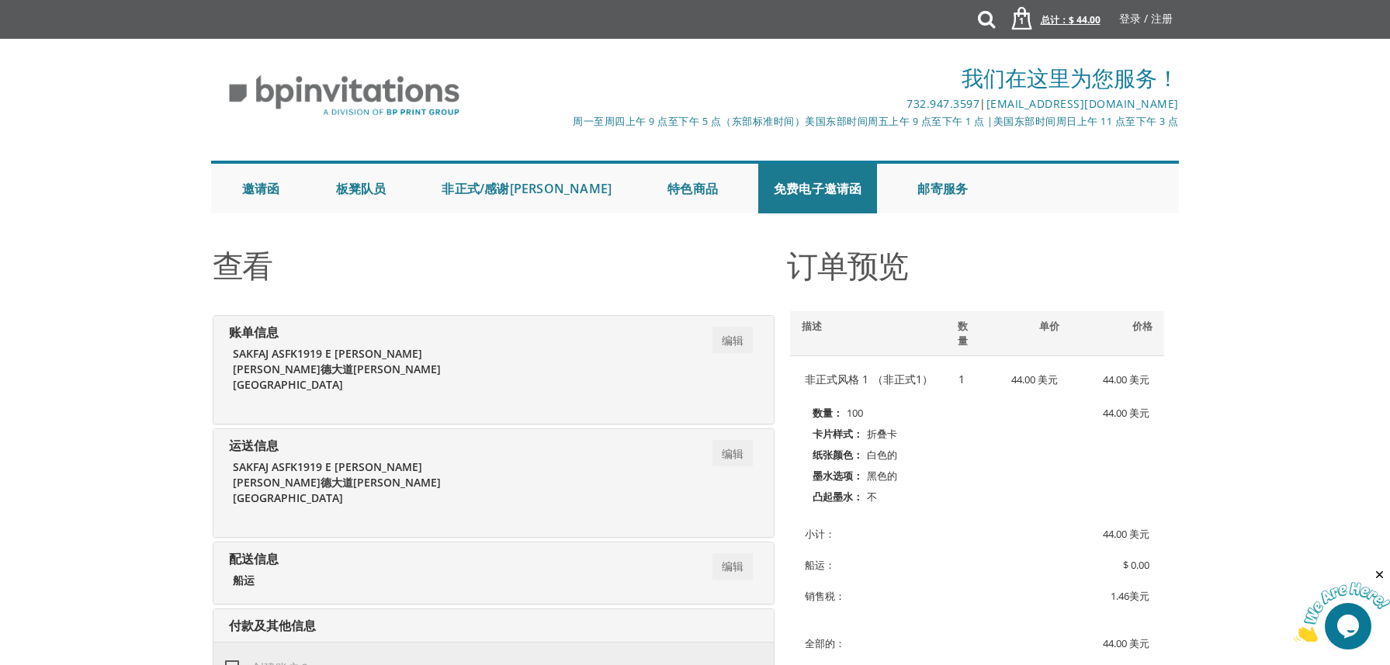
click at [1055, 22] on font "总计：" at bounding box center [1055, 19] width 28 height 13
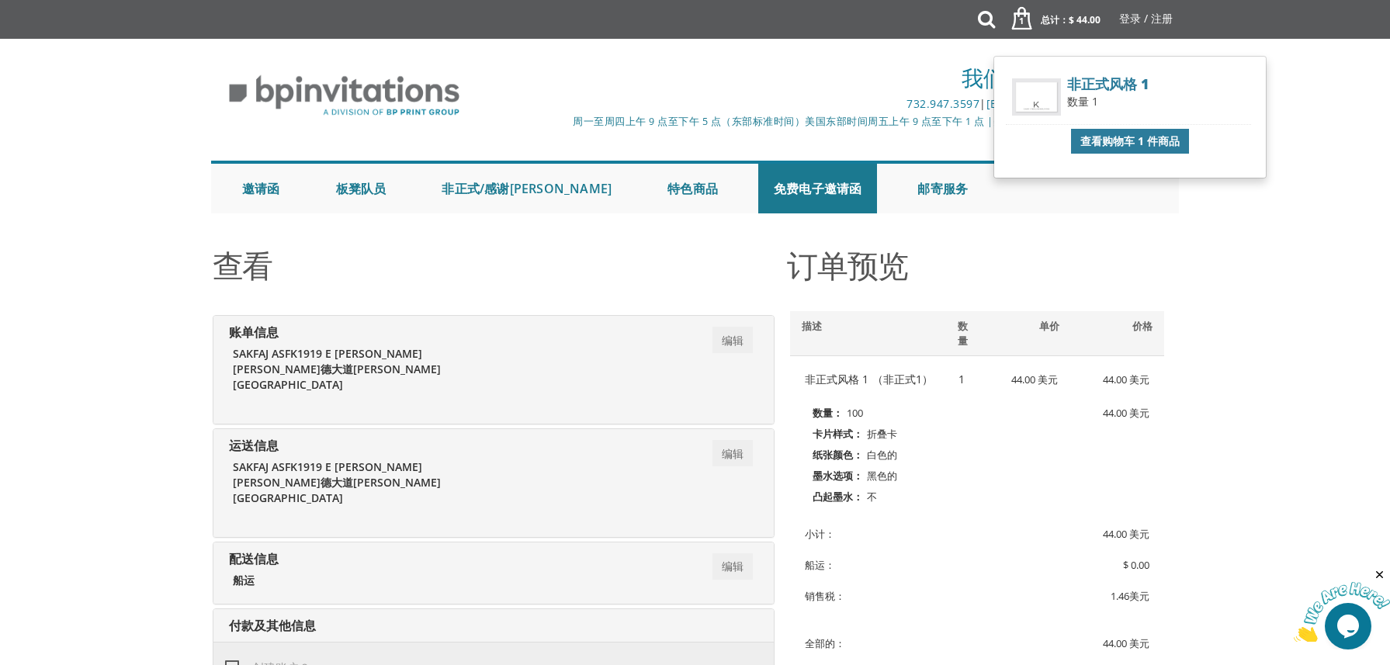
click at [1087, 134] on font "查看购物车 1 件商品" at bounding box center [1129, 140] width 99 height 15
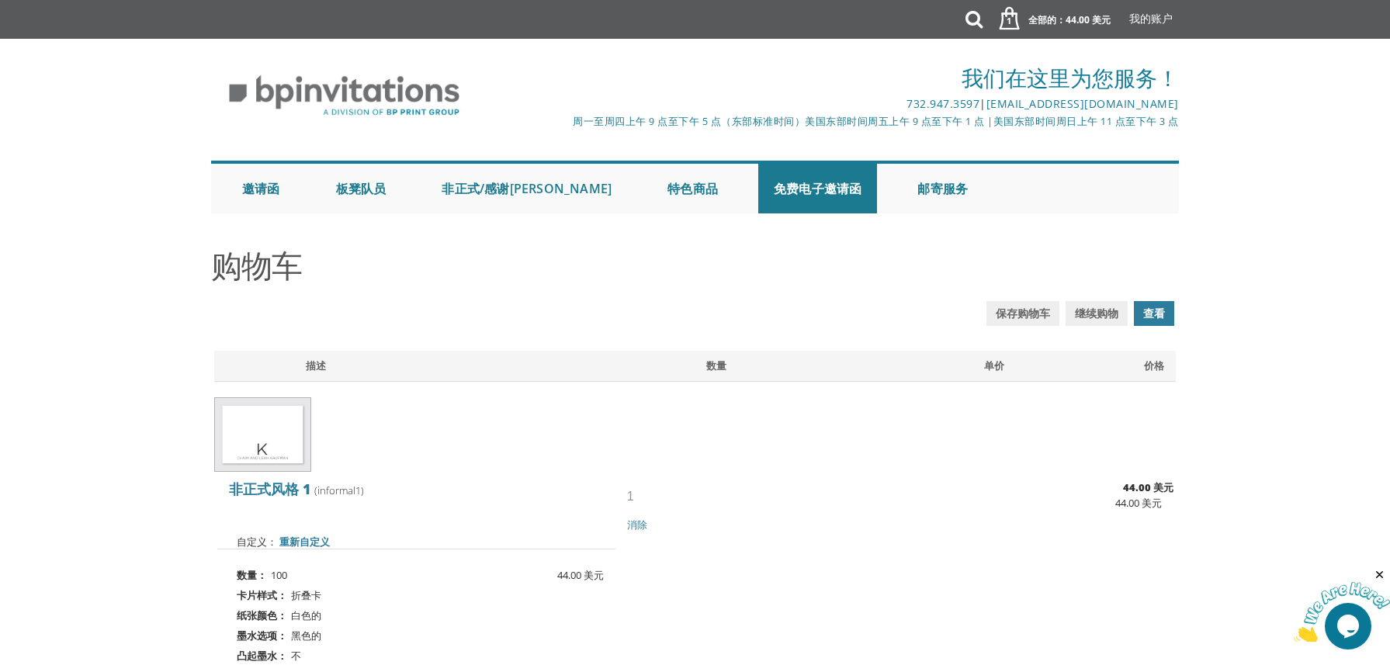
click at [1329, 147] on div "我们在这里为您服务！ 732.947.3597 | [EMAIL_ADDRESS][DOMAIN_NAME] 周一至周四上午 9 点至下午 5 点（东部标准时…" at bounding box center [695, 134] width 1390 height 175
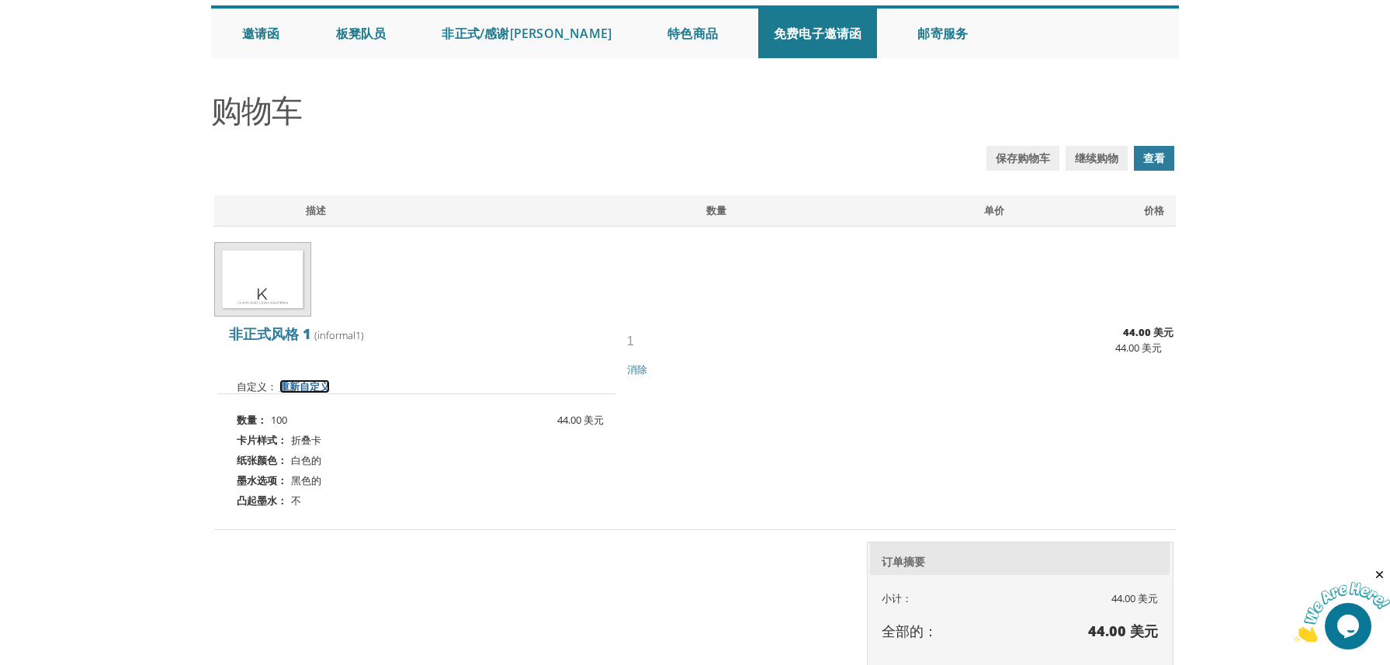
click at [313, 388] on font "重新自定义" at bounding box center [304, 386] width 50 height 14
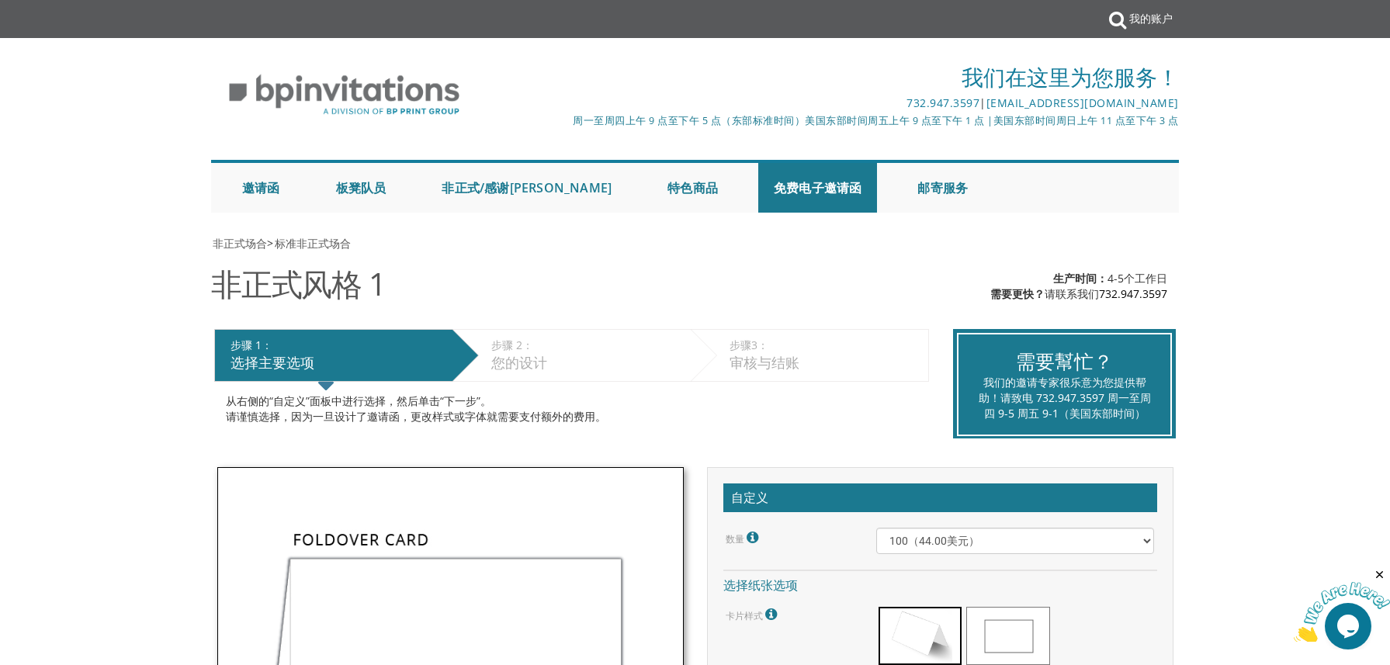
click at [1337, 180] on div "我们在这里为您服务！ 732.947.3597 | [EMAIL_ADDRESS][DOMAIN_NAME] 周一至周四上午 9 点至下午 5 点（东部标准时…" at bounding box center [695, 133] width 1390 height 175
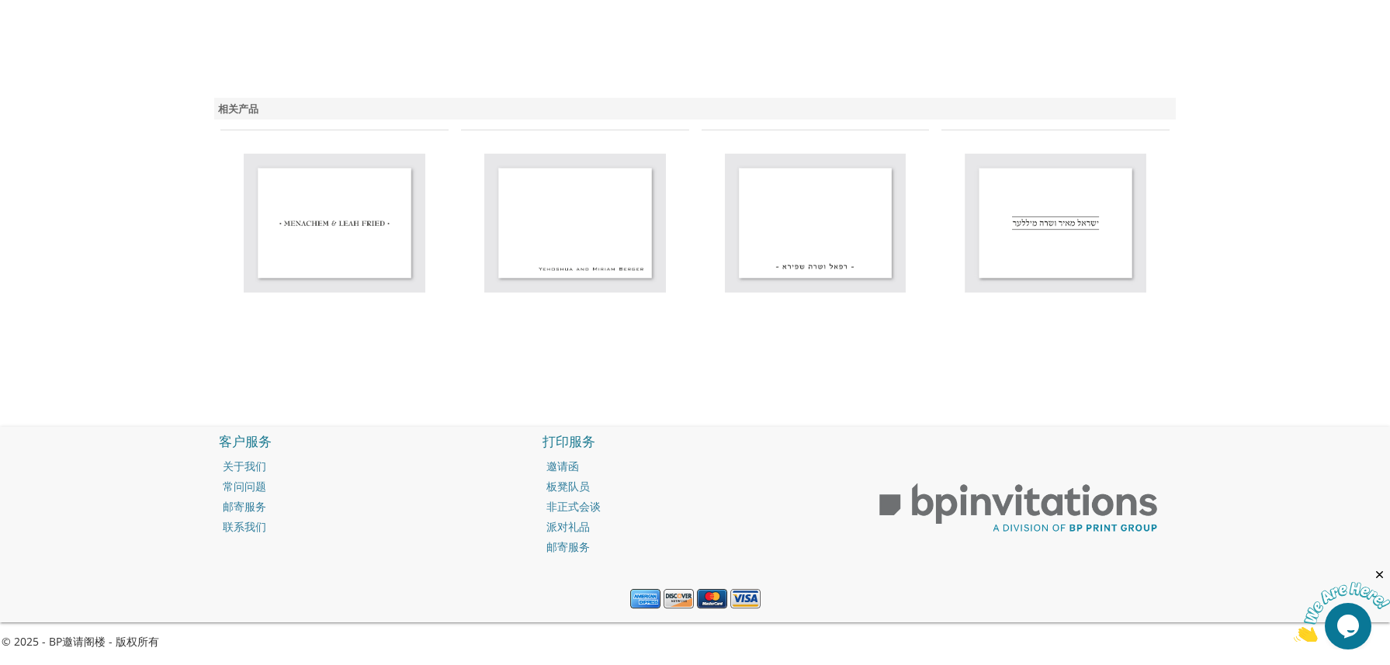
scroll to position [809, 0]
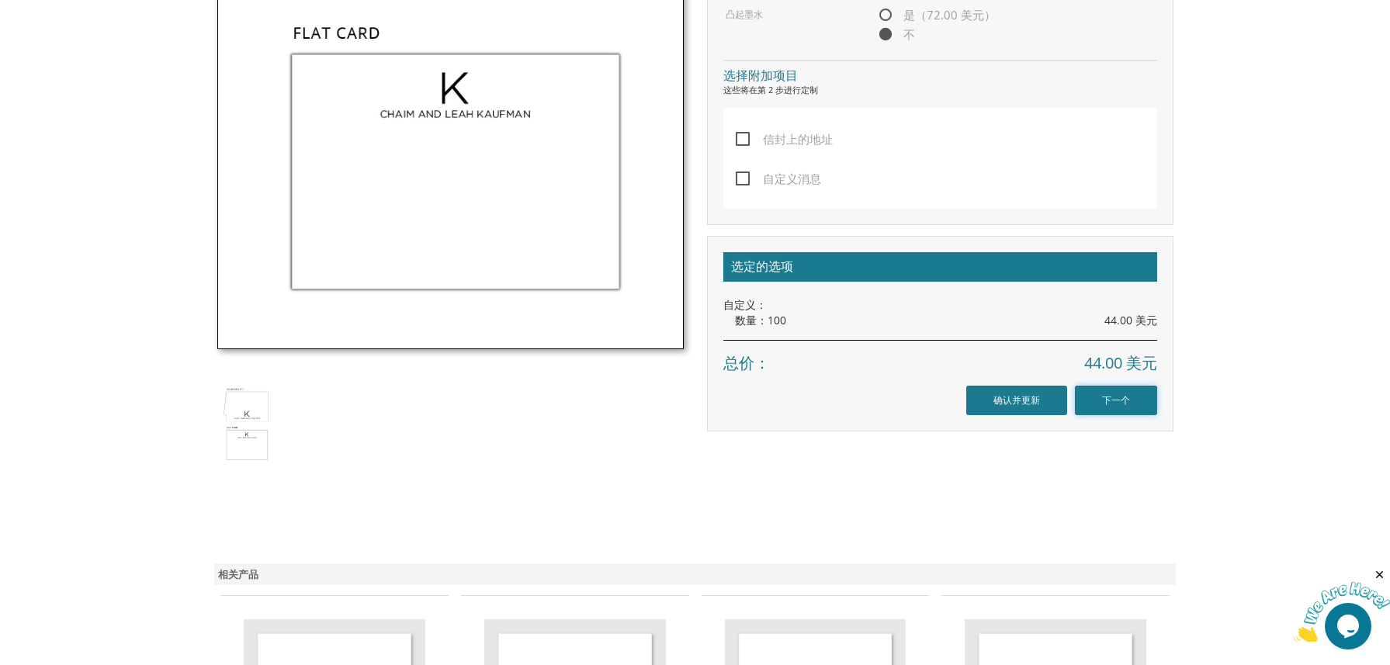
click at [1109, 403] on input "下一个" at bounding box center [1116, 400] width 82 height 29
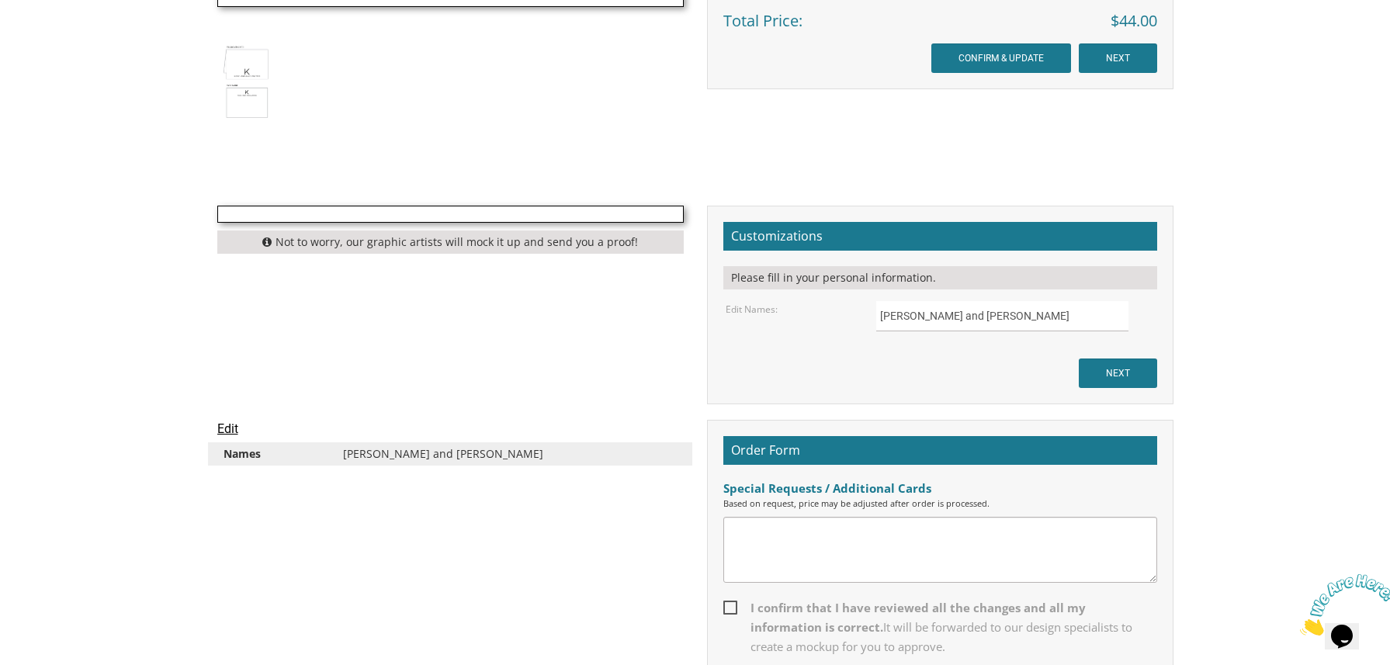
scroll to position [1319, 0]
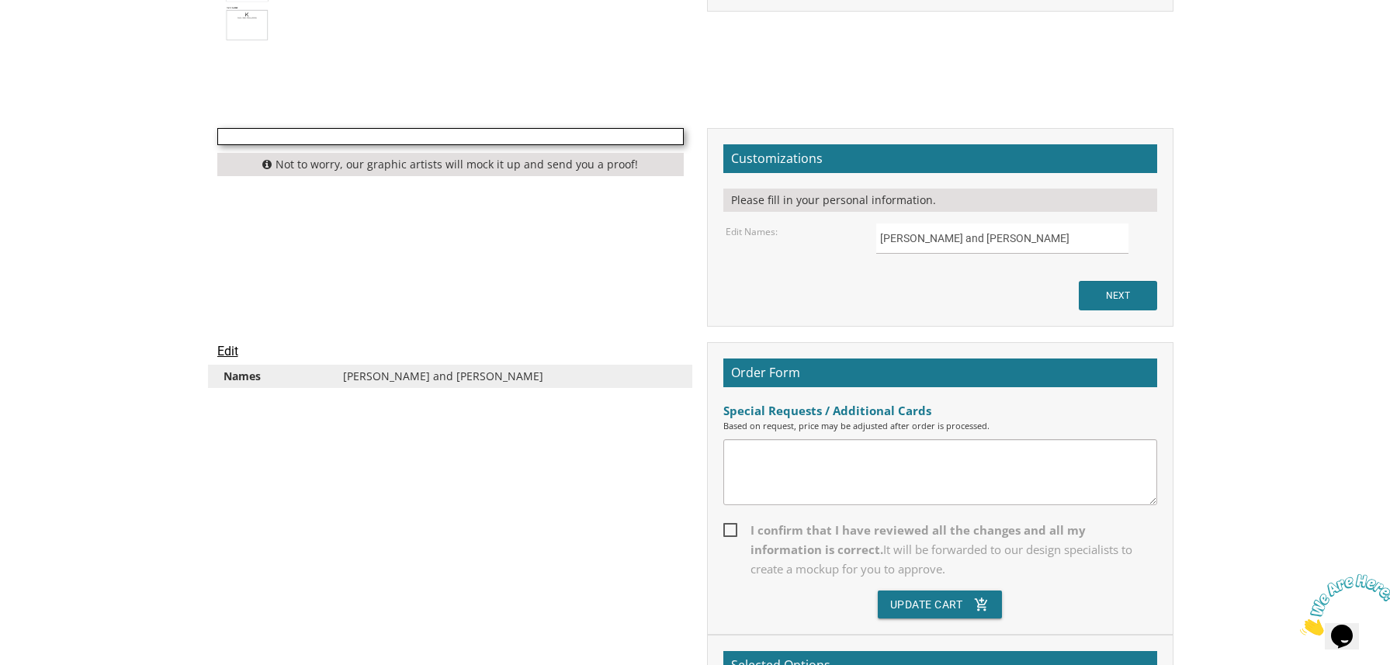
click at [884, 456] on textarea at bounding box center [940, 472] width 434 height 66
drag, startPoint x: 893, startPoint y: 461, endPoint x: 785, endPoint y: 393, distance: 127.7
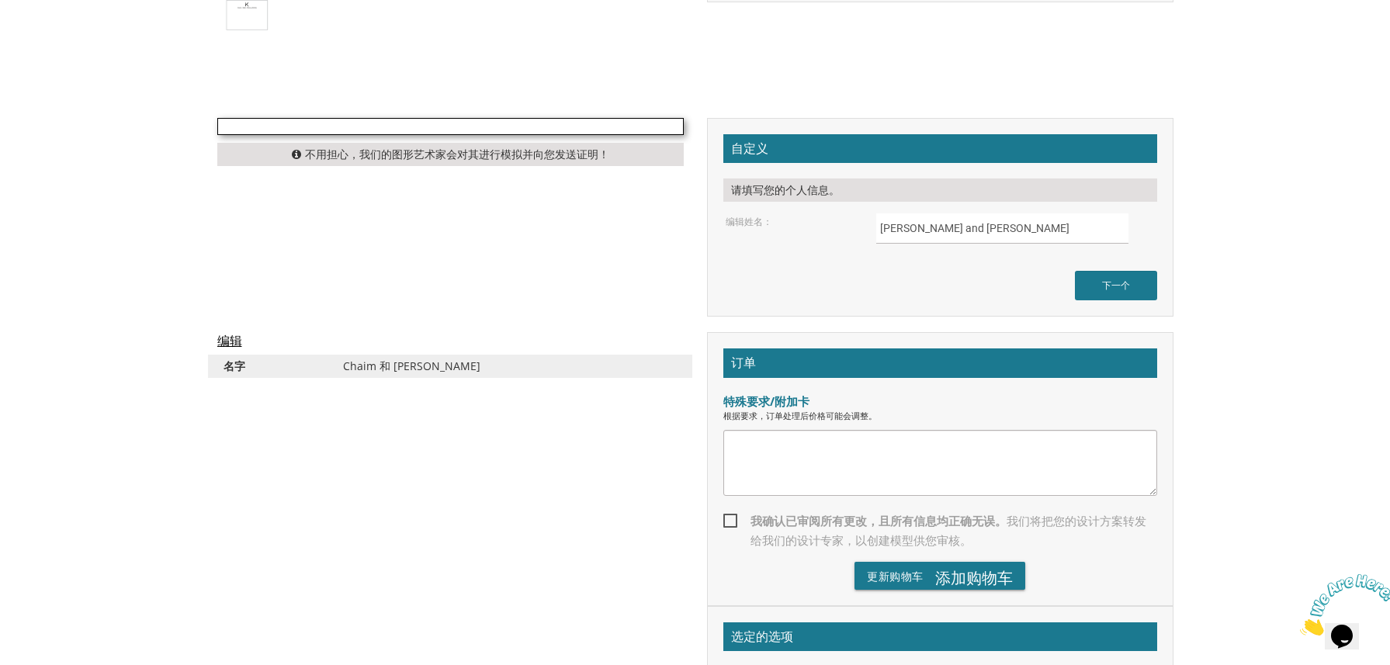
scroll to position [1309, 0]
